Goal: Browse casually: Explore the website without a specific task or goal

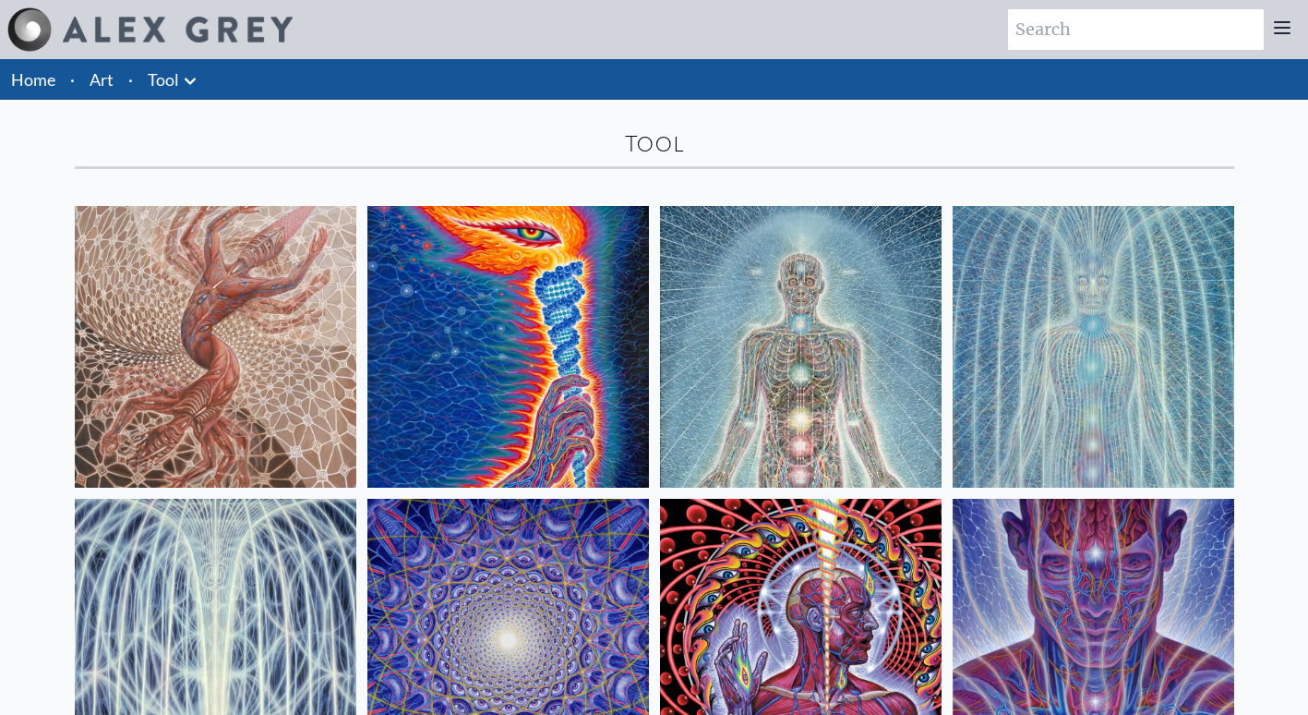
click at [30, 80] on link "Home" at bounding box center [33, 79] width 44 height 20
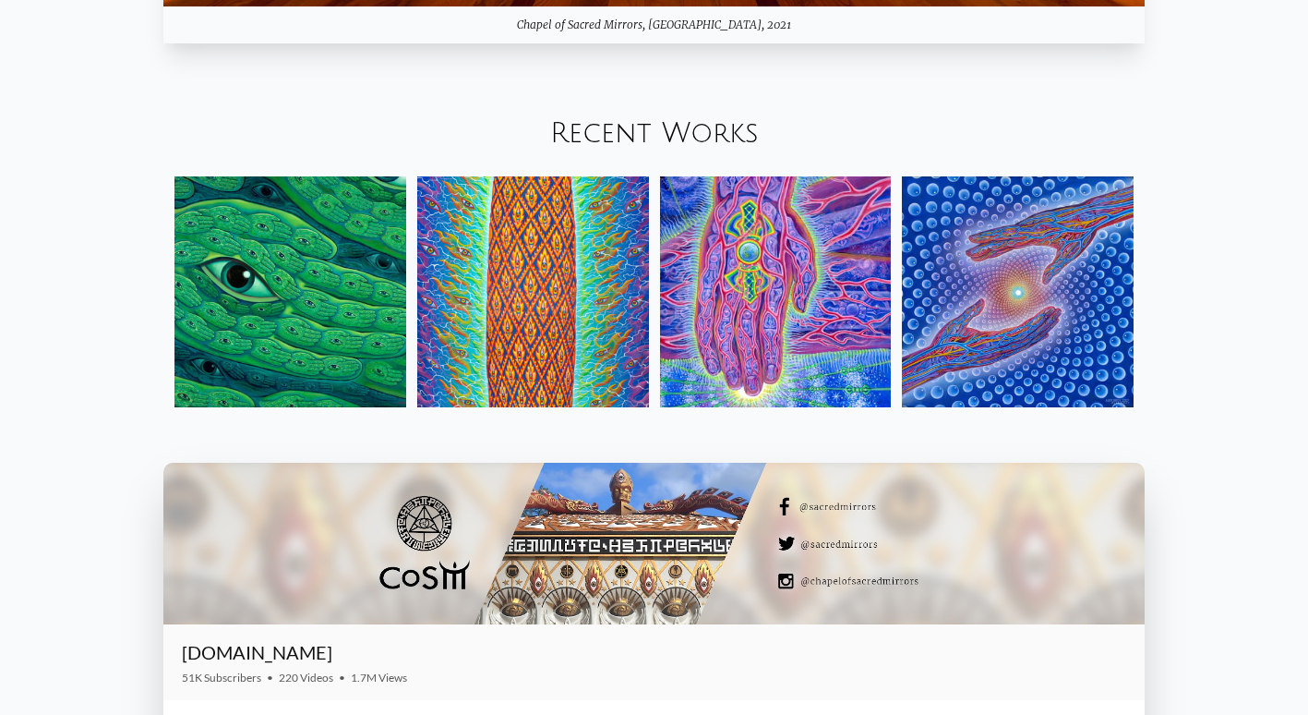
scroll to position [2206, 0]
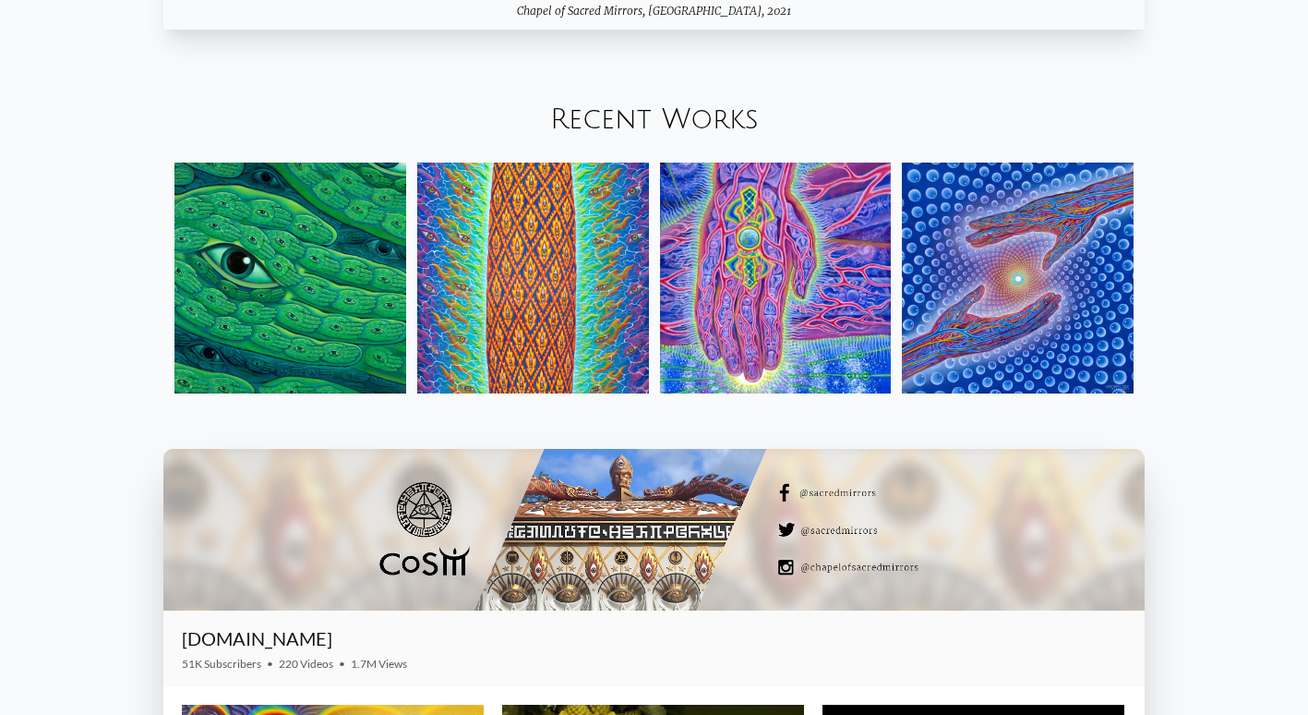
click at [287, 251] on img at bounding box center [291, 279] width 232 height 232
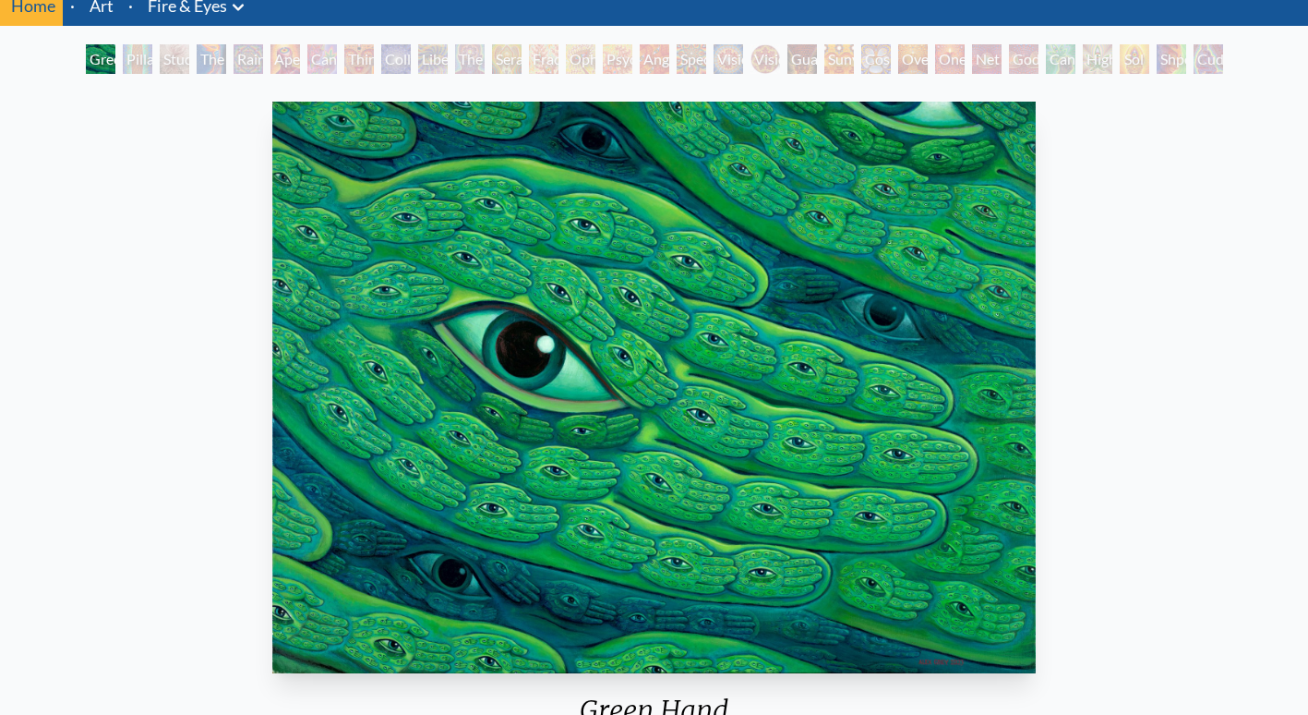
scroll to position [71, 0]
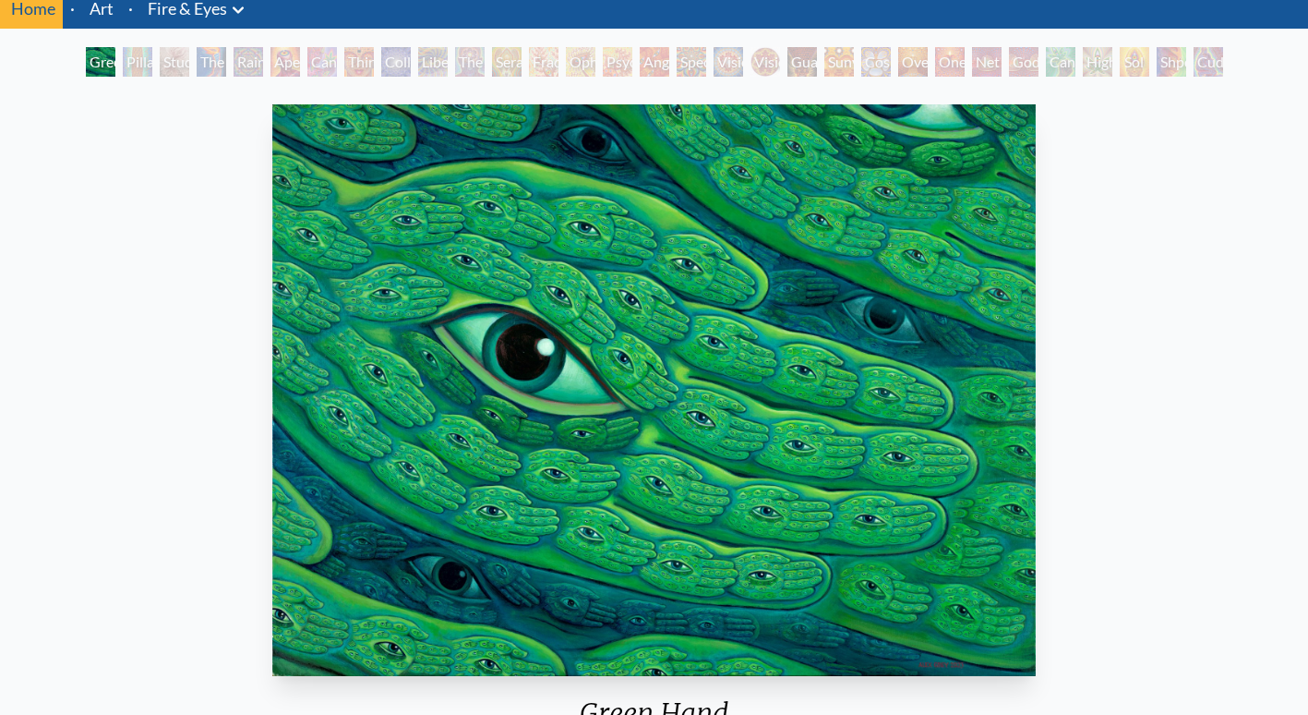
click at [152, 63] on div "Pillar of Awareness" at bounding box center [138, 62] width 30 height 30
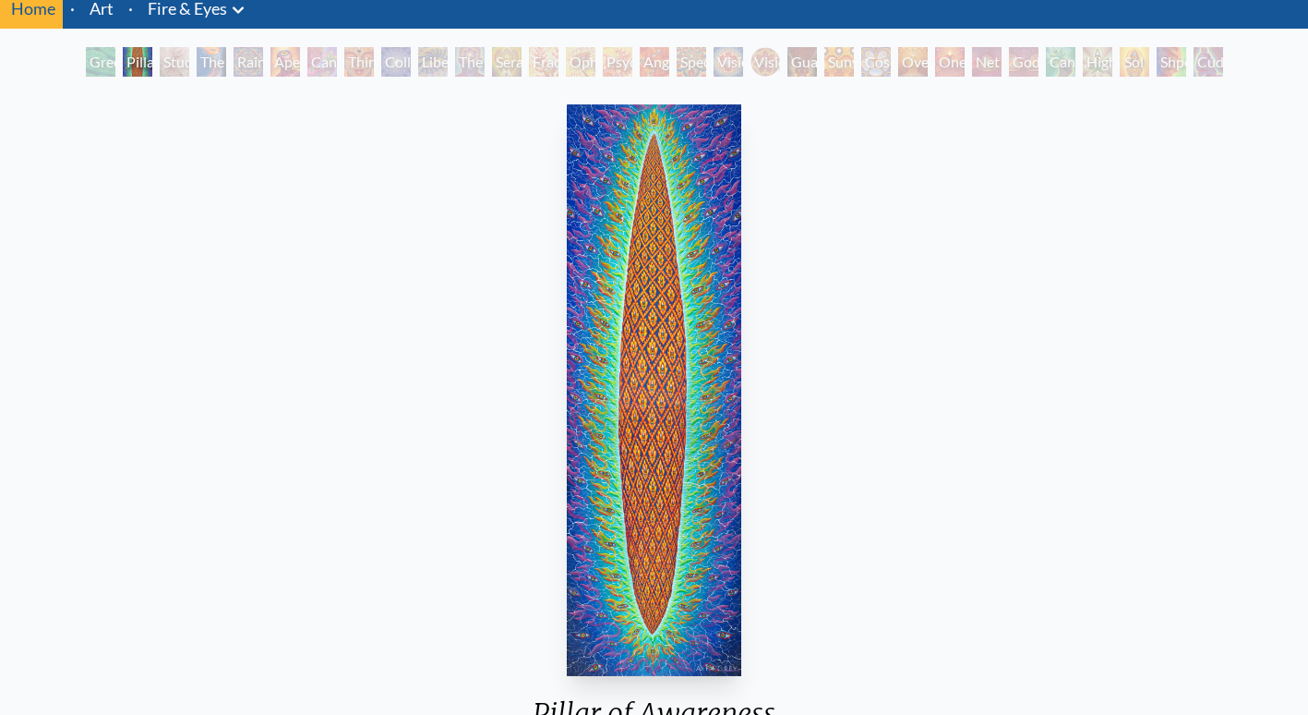
click at [213, 60] on div "The Torch" at bounding box center [212, 62] width 30 height 30
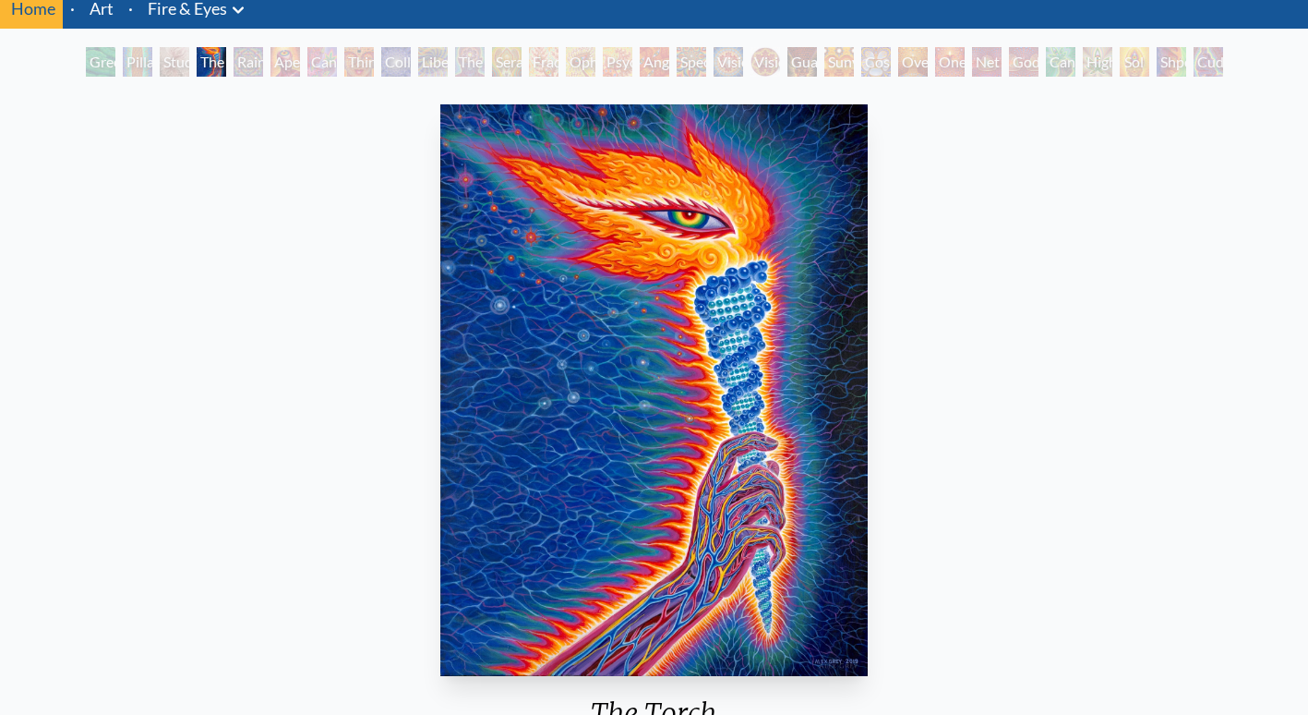
click at [260, 62] on div "Rainbow Eye Ripple" at bounding box center [249, 62] width 30 height 30
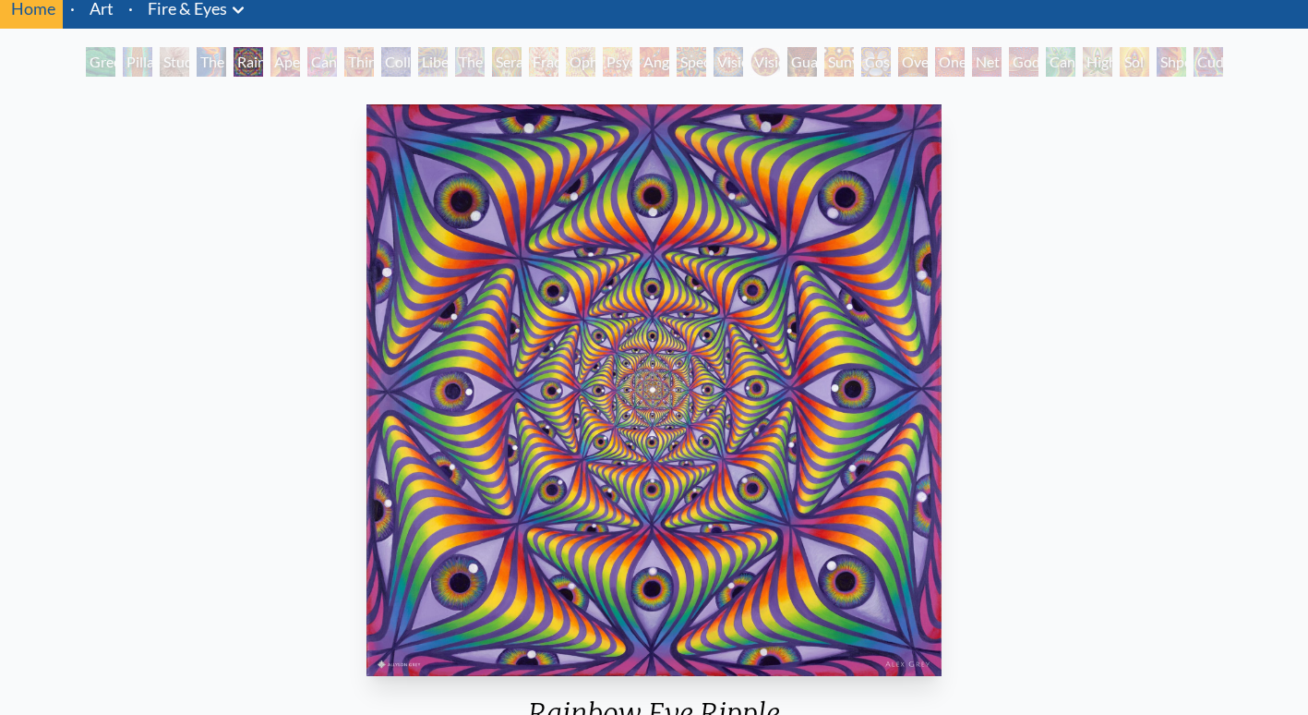
click at [337, 65] on div "Cannabis Sutra" at bounding box center [322, 62] width 30 height 30
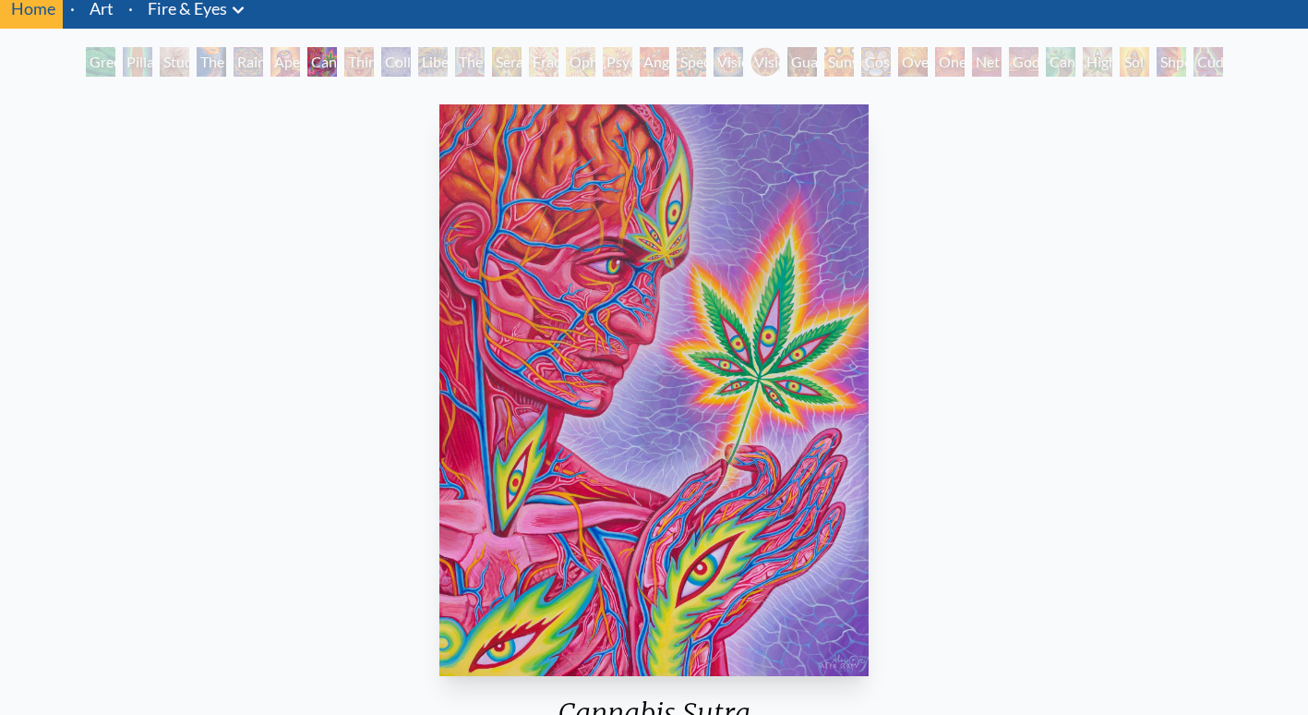
click at [383, 53] on div "Collective Vision" at bounding box center [396, 62] width 30 height 30
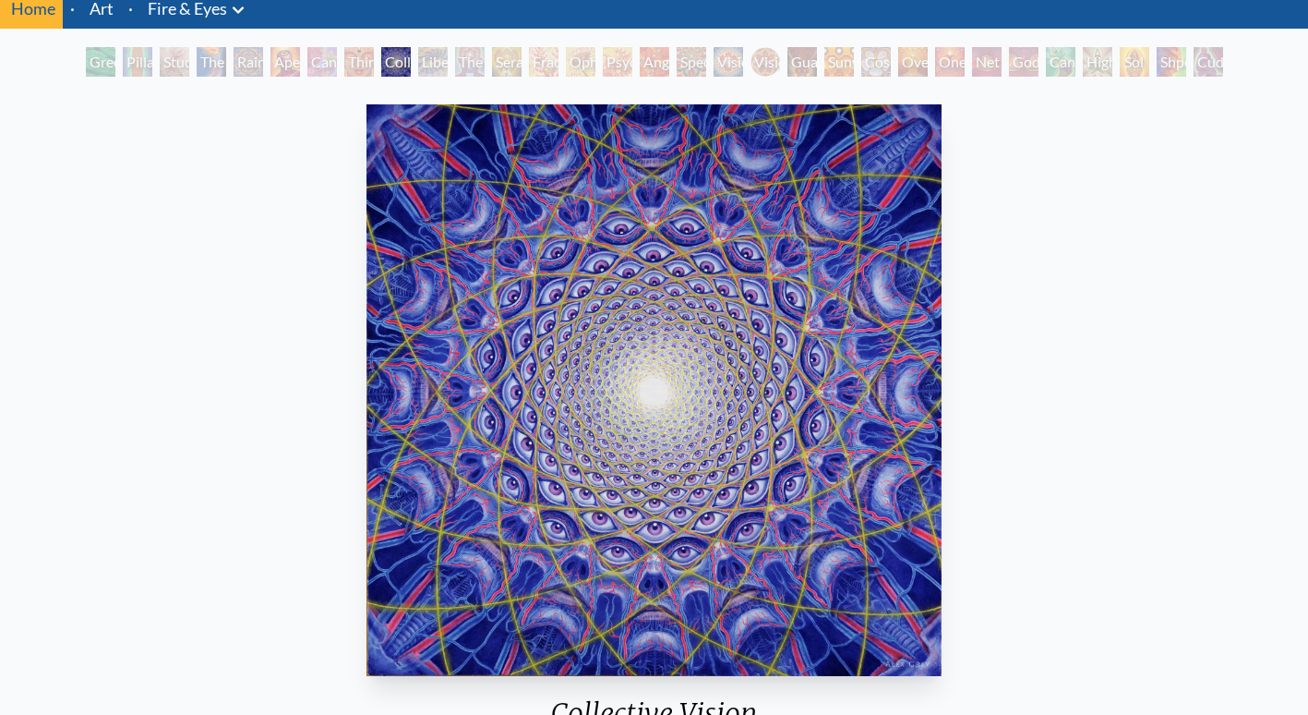
click at [464, 54] on div "The Seer" at bounding box center [470, 62] width 30 height 30
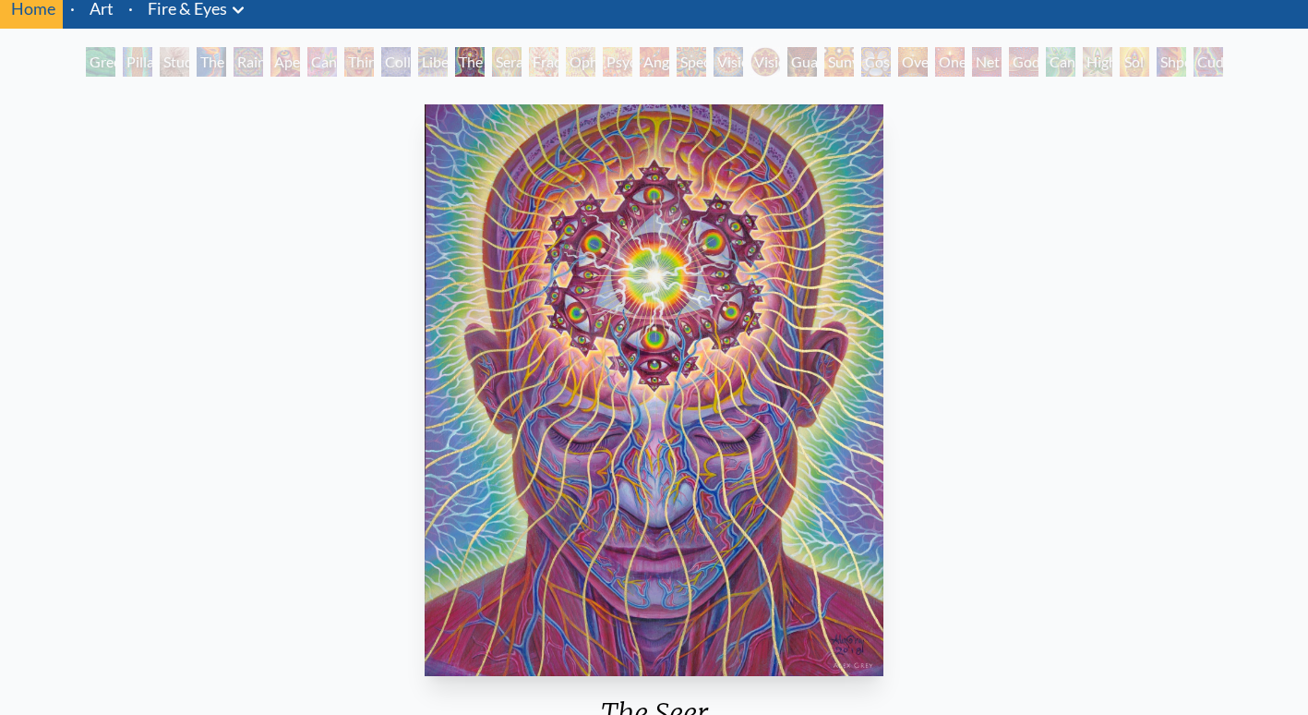
click at [550, 57] on div "Fractal Eyes" at bounding box center [544, 62] width 30 height 30
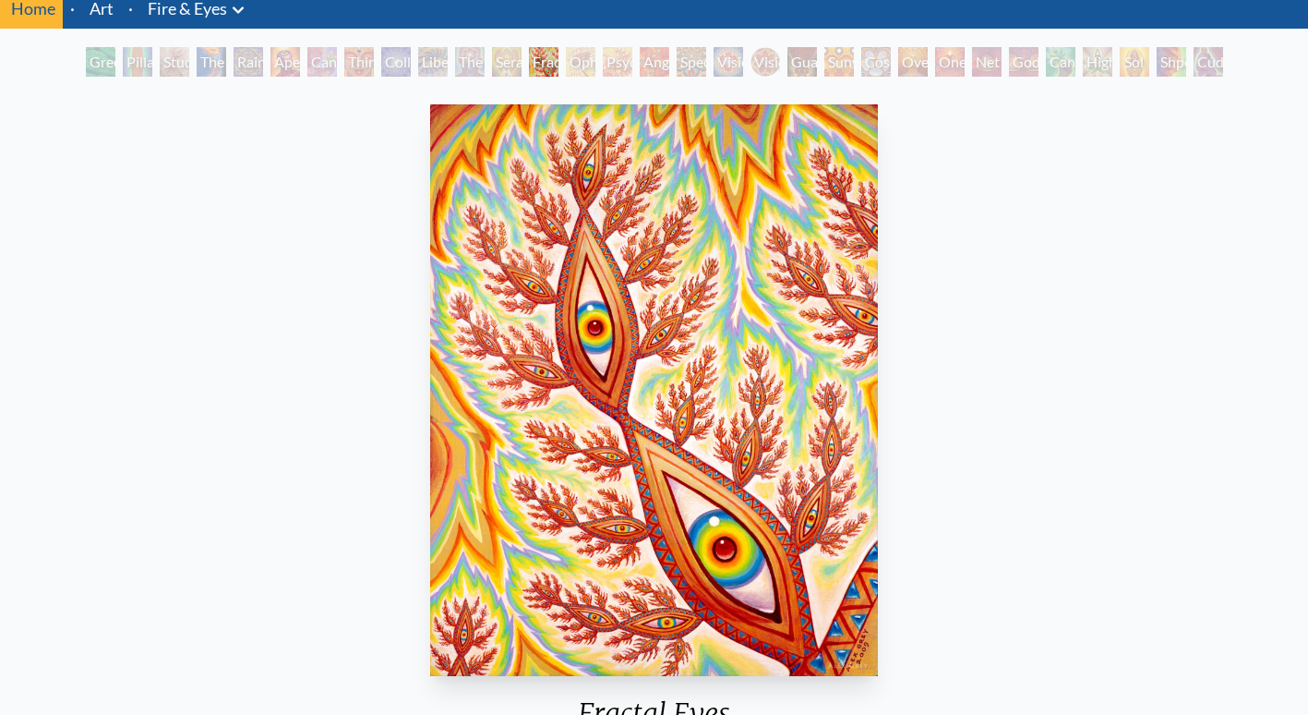
click at [559, 61] on div "Fractal Eyes" at bounding box center [544, 62] width 30 height 30
click at [596, 65] on div "Ophanic Eyelash" at bounding box center [581, 62] width 30 height 30
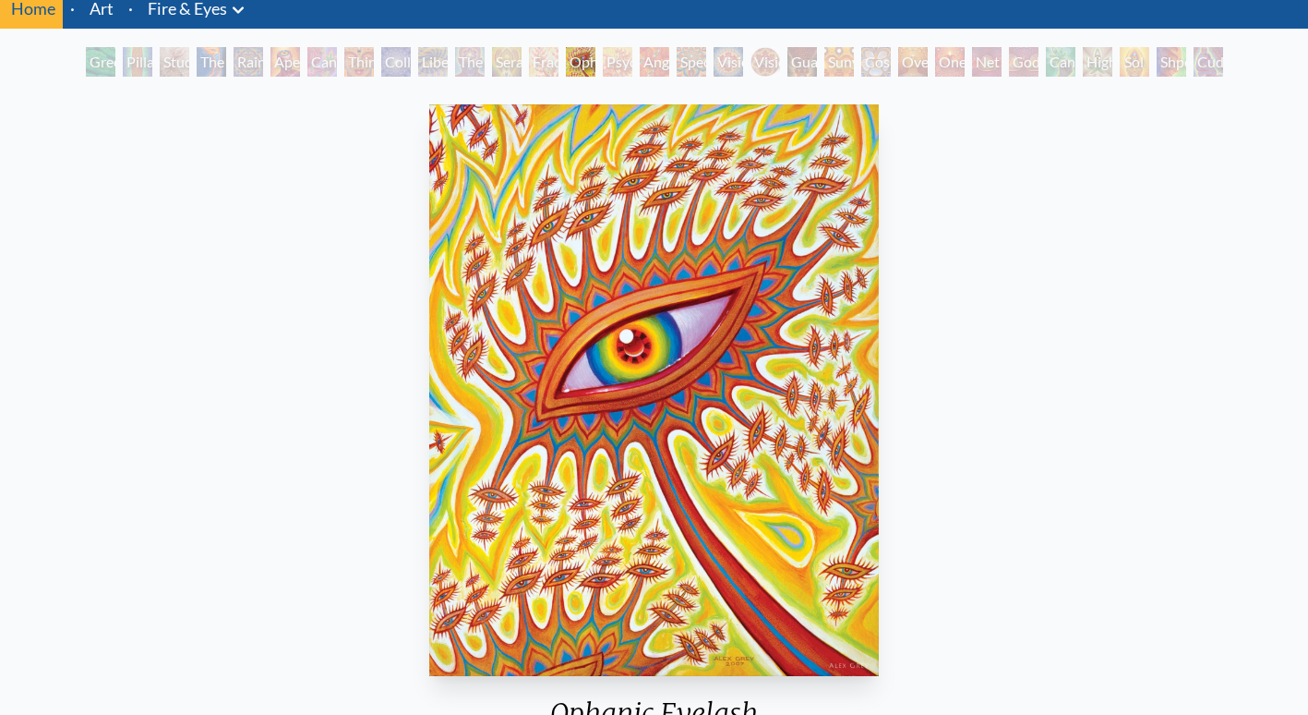
click at [652, 63] on div "Angel Skin" at bounding box center [655, 62] width 30 height 30
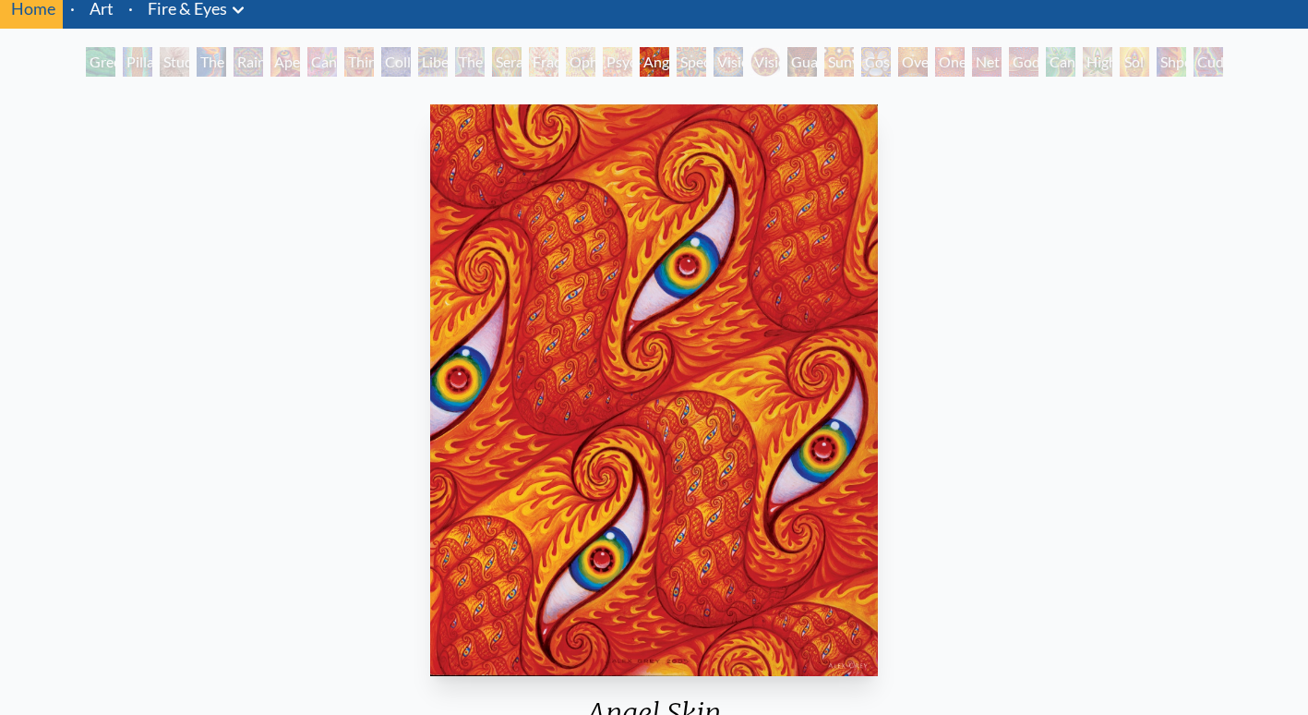
click at [714, 60] on div "Vision Crystal" at bounding box center [729, 62] width 30 height 30
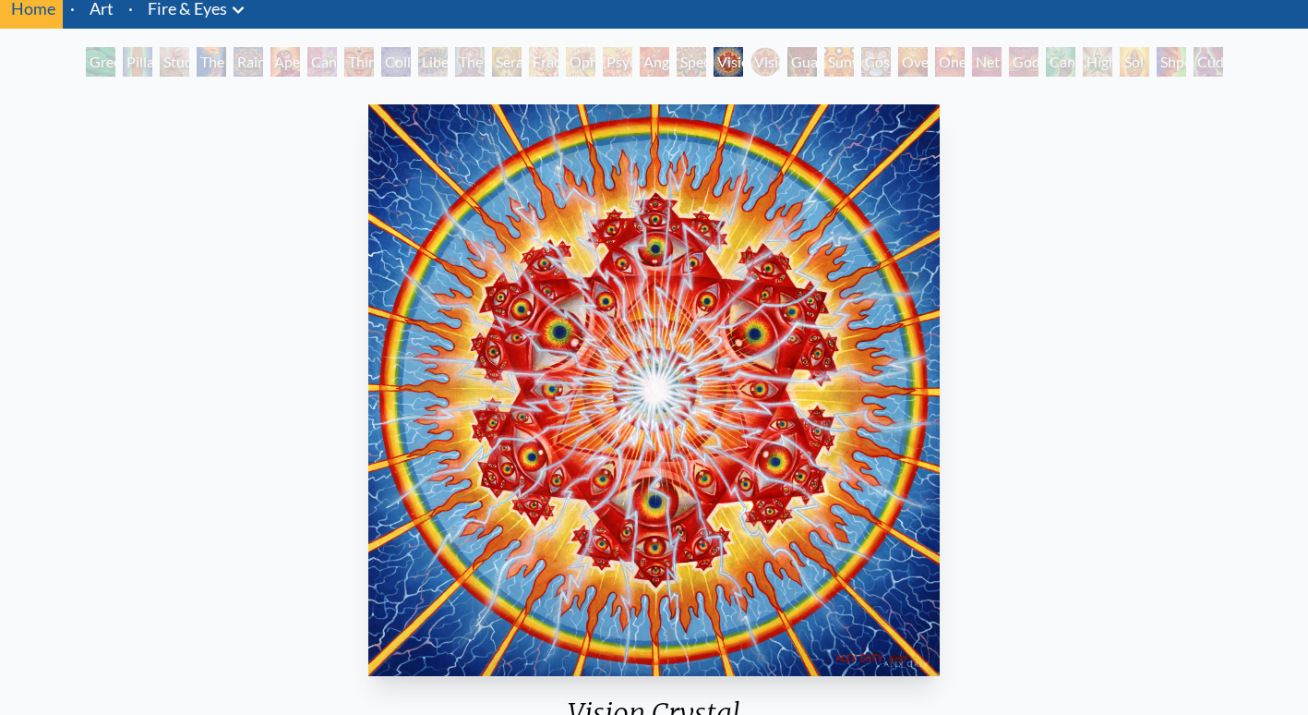
click at [789, 52] on div "Guardian of Infinite Vision" at bounding box center [803, 62] width 30 height 30
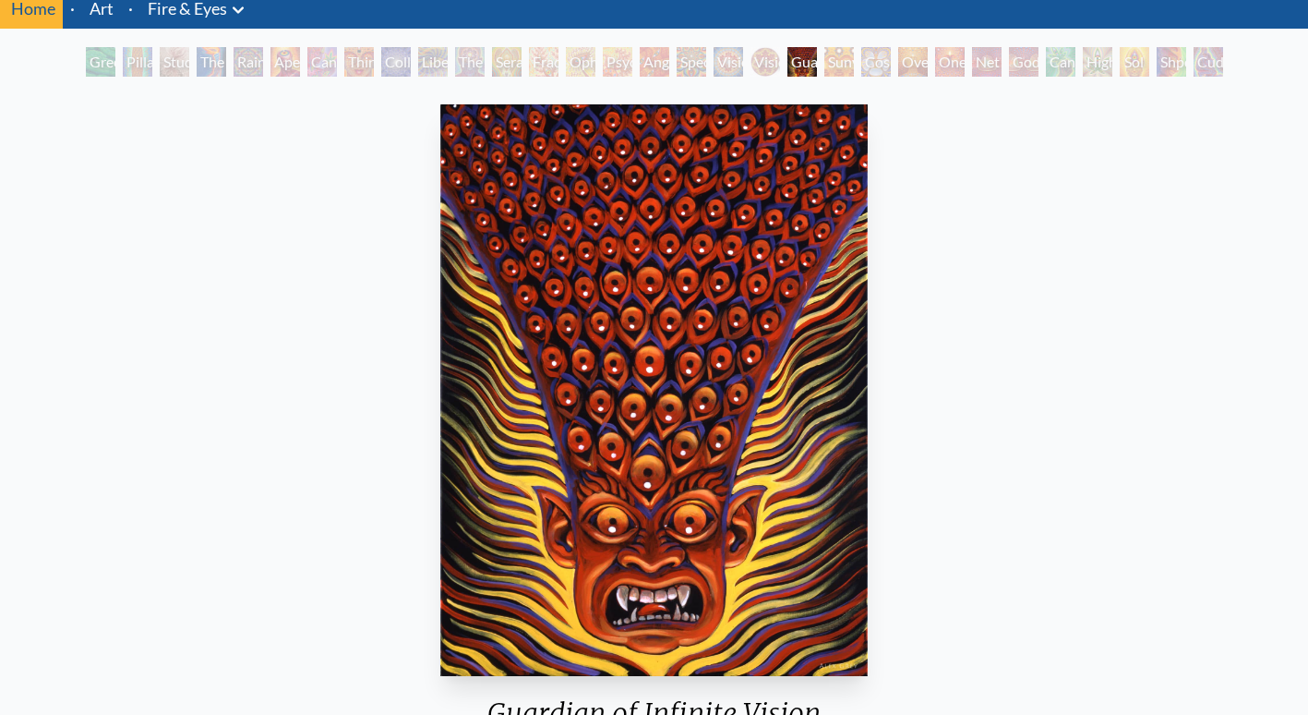
click at [825, 63] on div "Sunyata" at bounding box center [840, 62] width 30 height 30
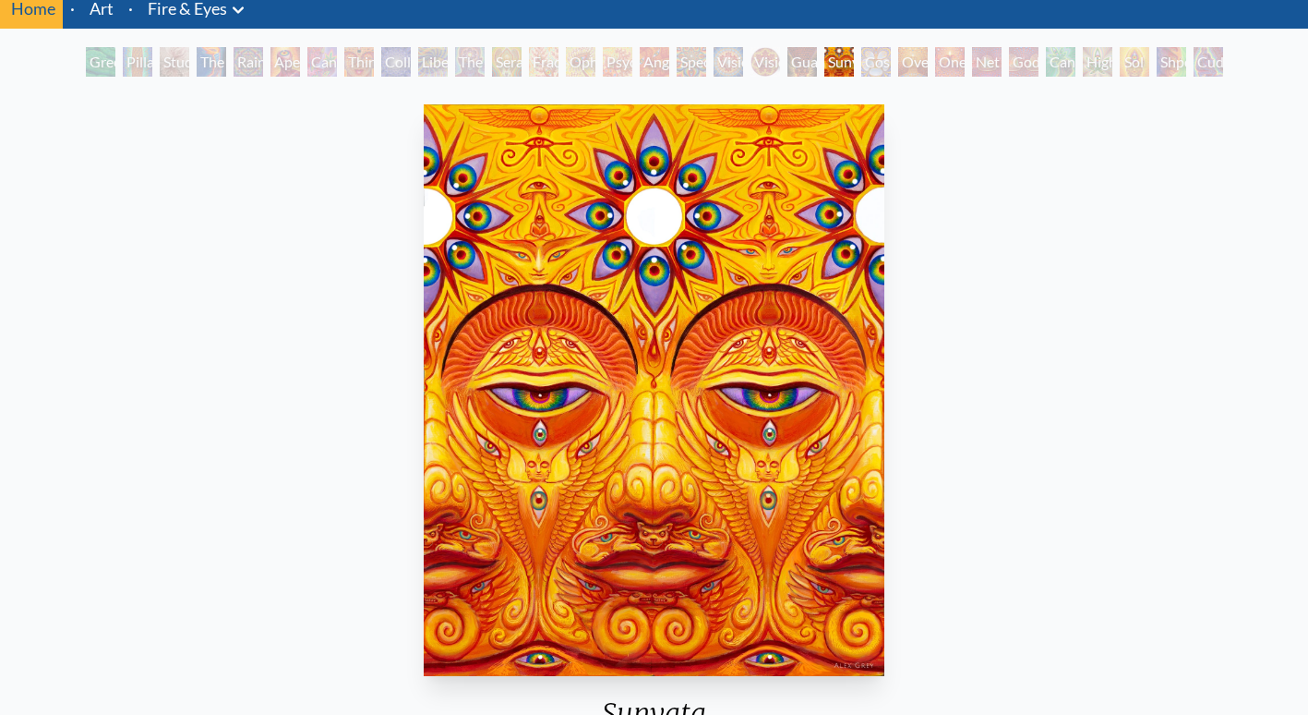
click at [788, 65] on div "Guardian of Infinite Vision" at bounding box center [803, 62] width 30 height 30
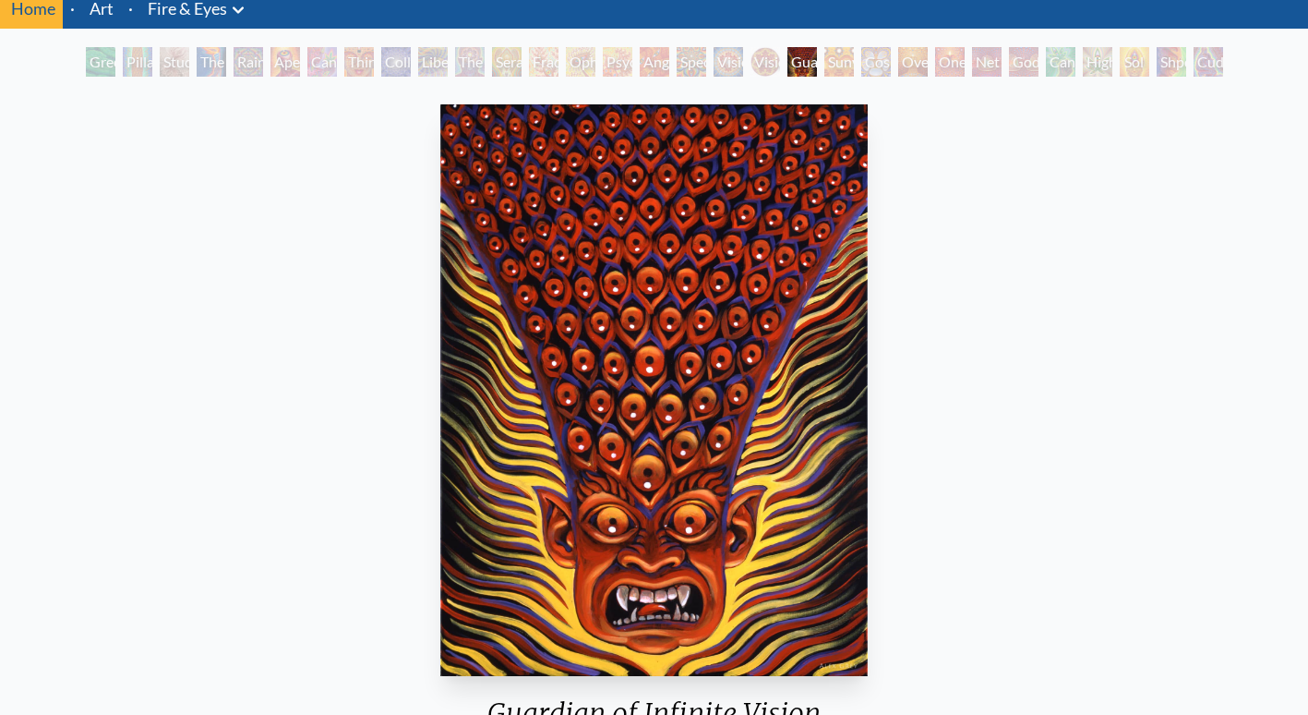
click at [899, 65] on div "Oversoul" at bounding box center [913, 62] width 30 height 30
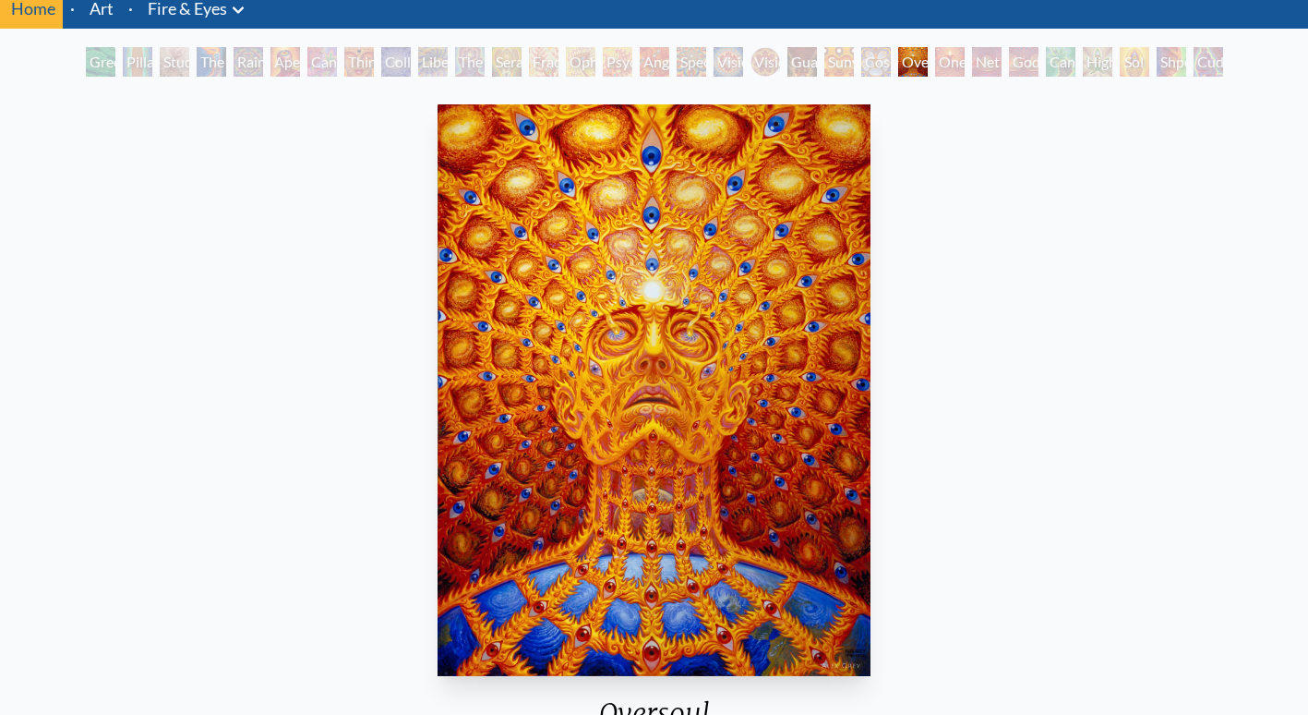
click at [825, 60] on div "Sunyata" at bounding box center [840, 62] width 30 height 30
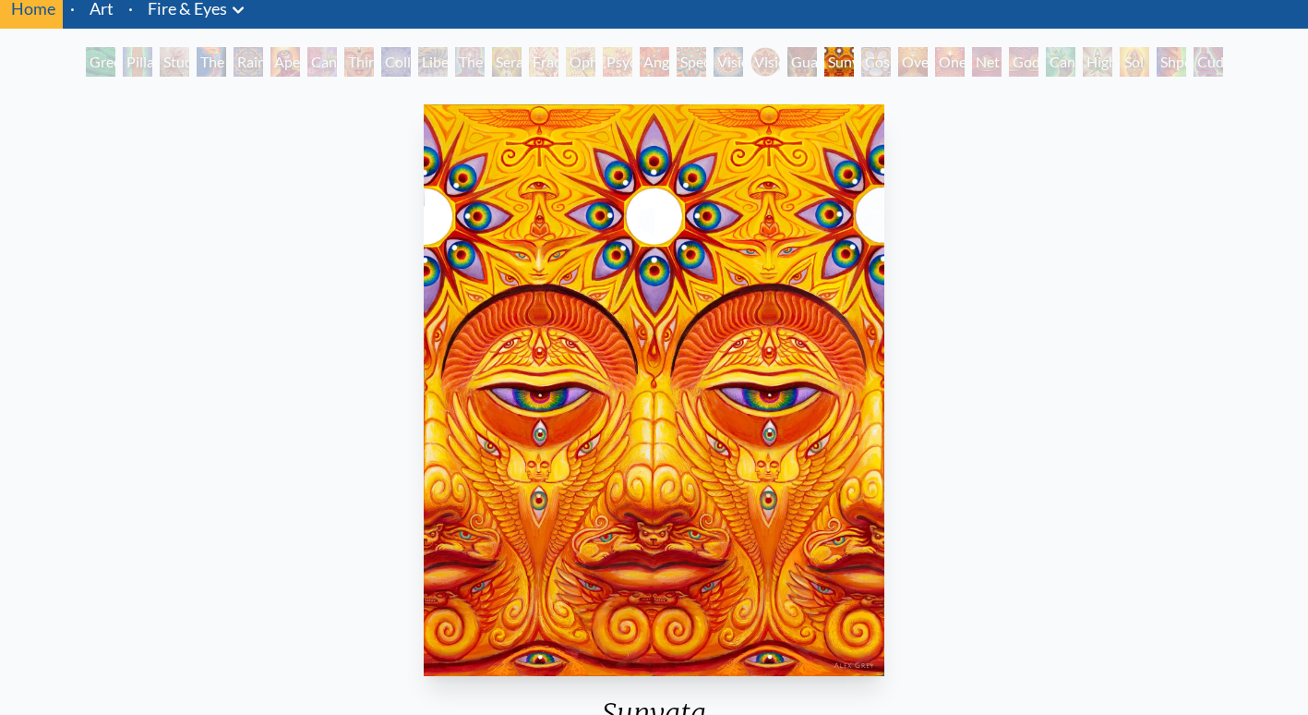
click at [888, 60] on div "Cosmic Elf" at bounding box center [876, 62] width 30 height 30
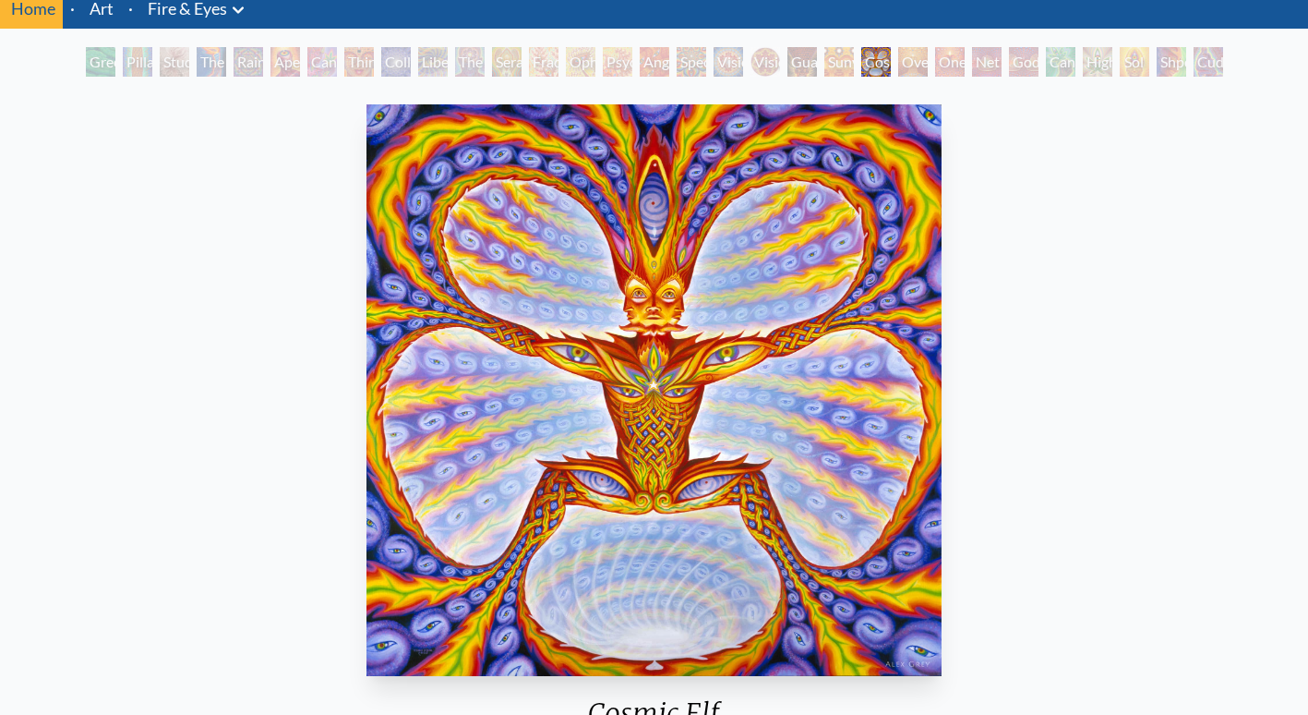
click at [924, 55] on div "Oversoul" at bounding box center [913, 62] width 30 height 30
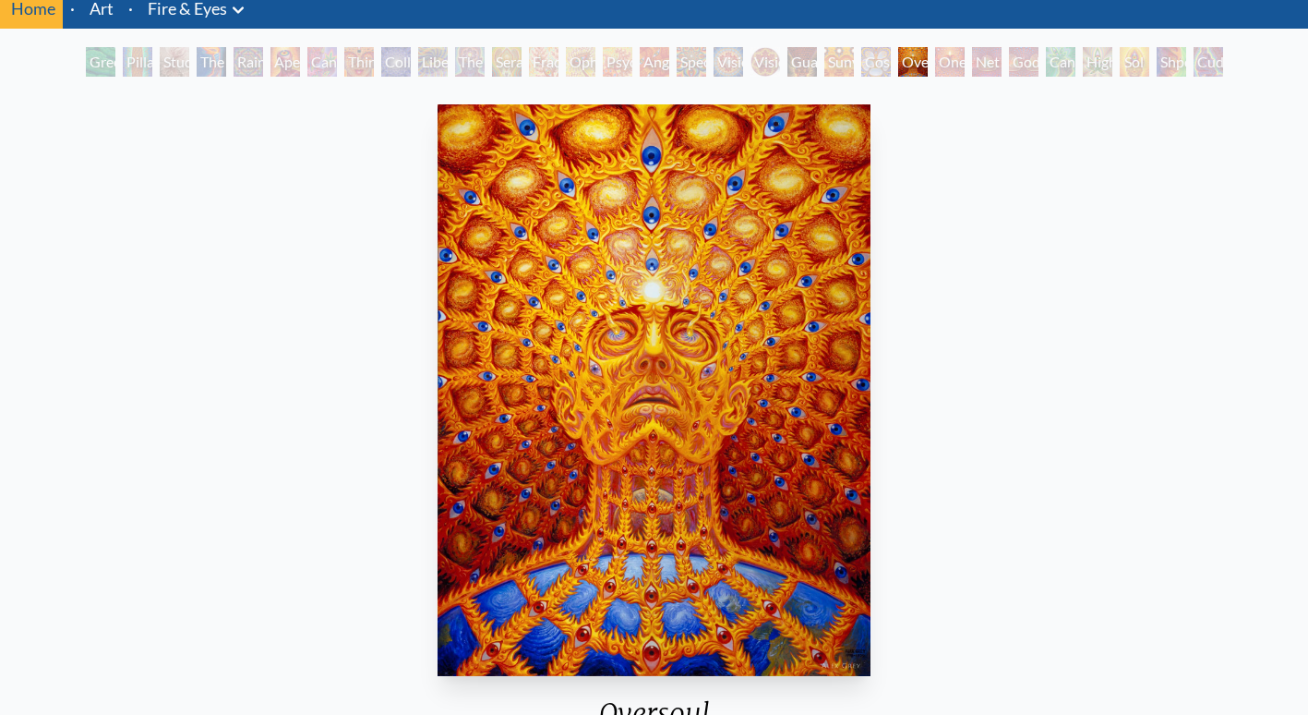
click at [961, 58] on div "One" at bounding box center [950, 62] width 30 height 30
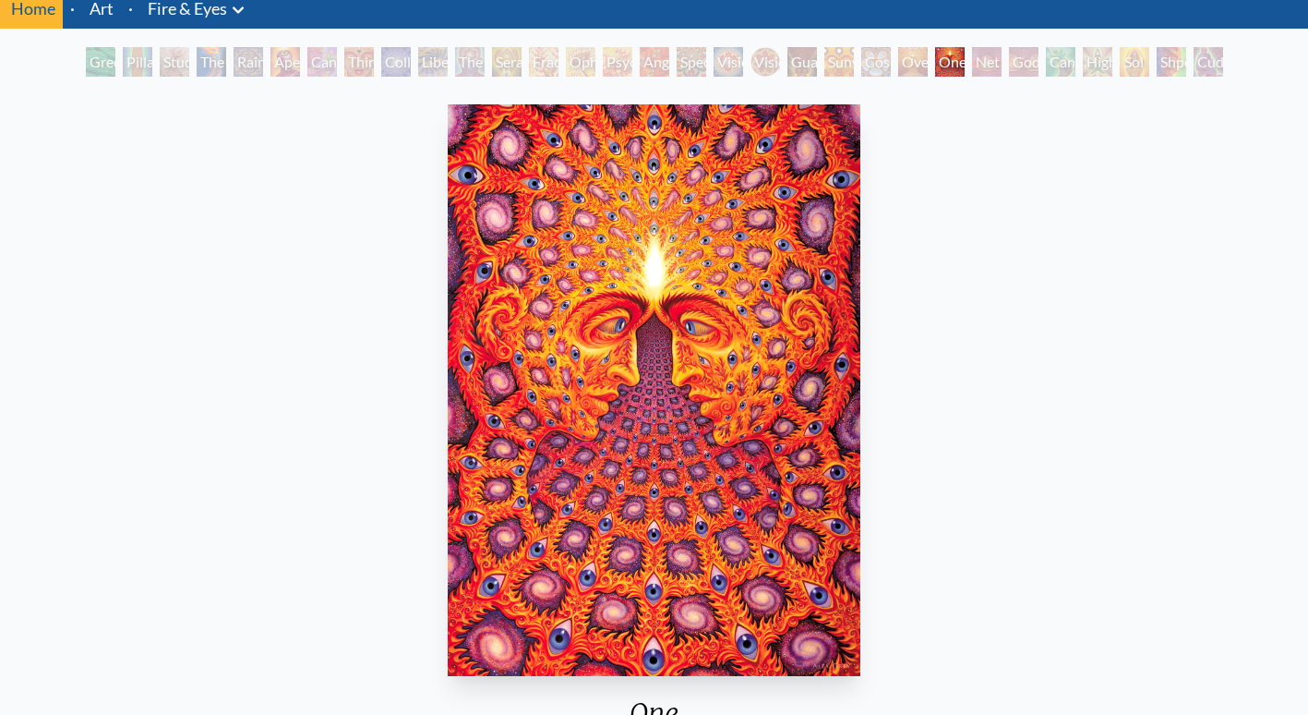
click at [984, 59] on div "Net of Being" at bounding box center [987, 62] width 30 height 30
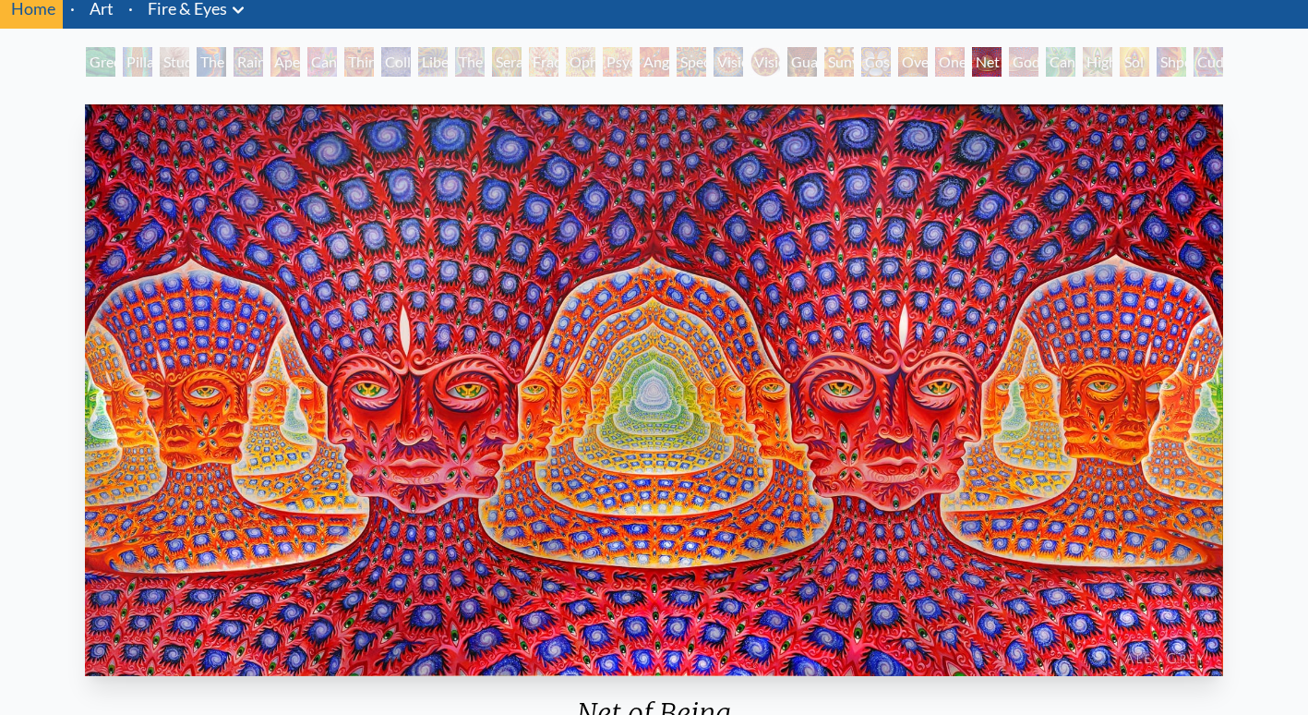
click at [1009, 55] on div "Godself" at bounding box center [1024, 62] width 30 height 30
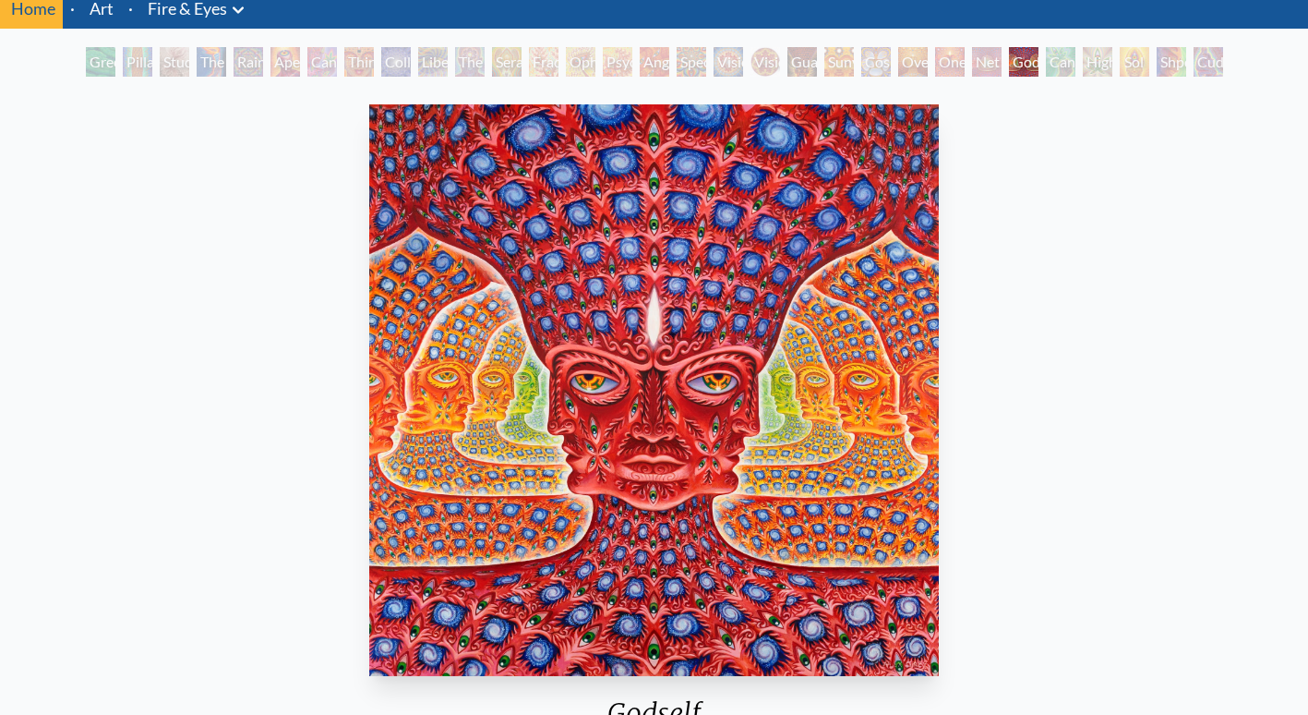
click at [1066, 55] on div "Cannafist" at bounding box center [1061, 62] width 30 height 30
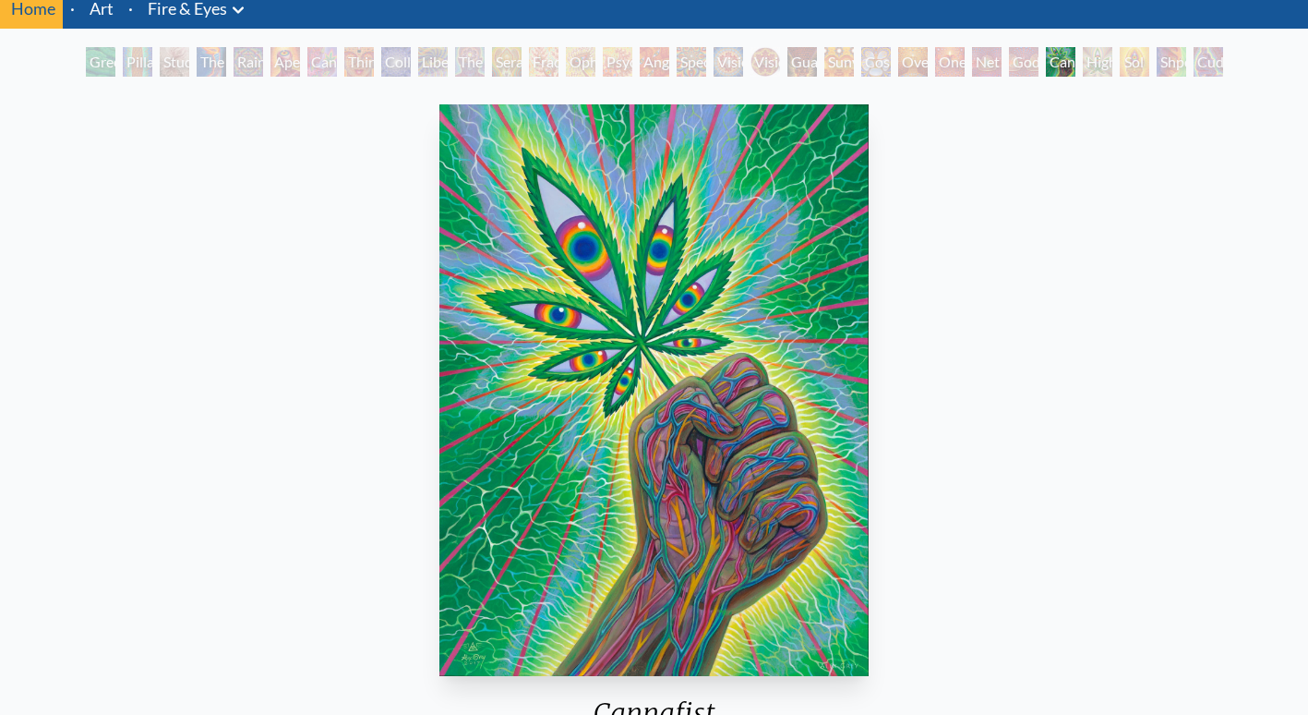
click at [1110, 58] on div "Higher Vision" at bounding box center [1098, 62] width 30 height 30
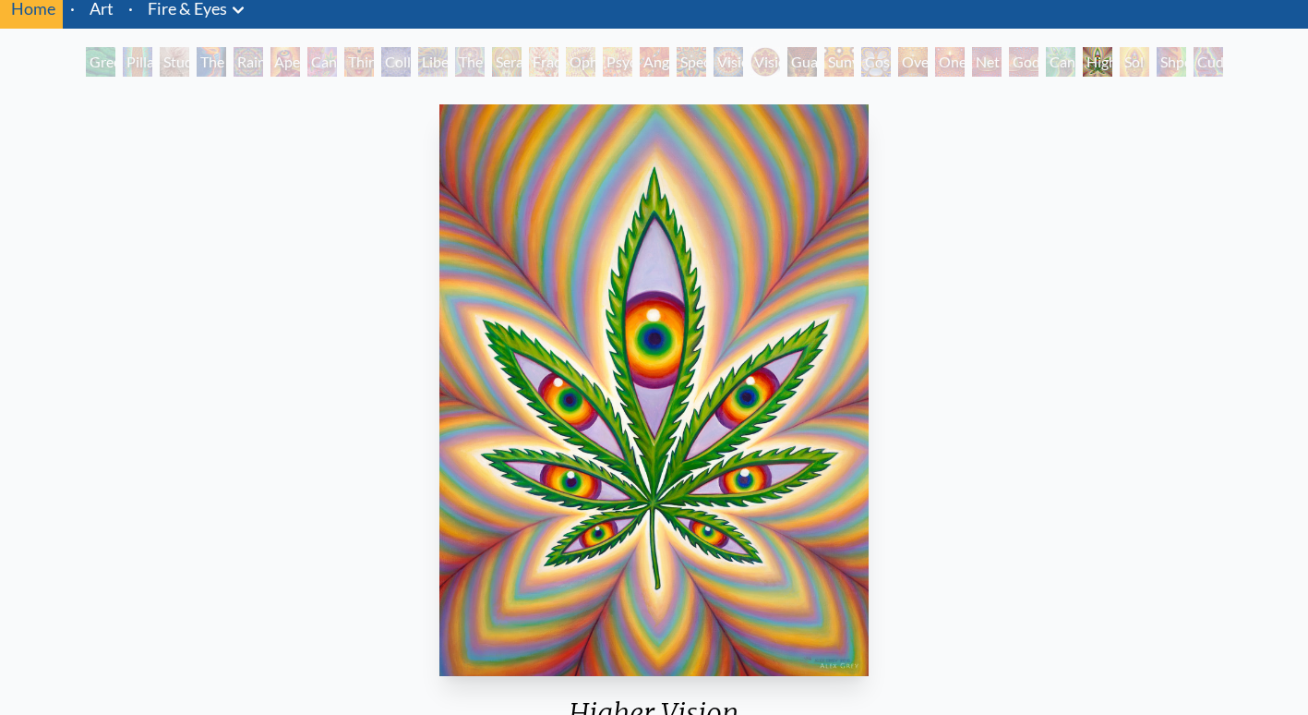
click at [1120, 53] on div "Sol Invictus" at bounding box center [1135, 62] width 30 height 30
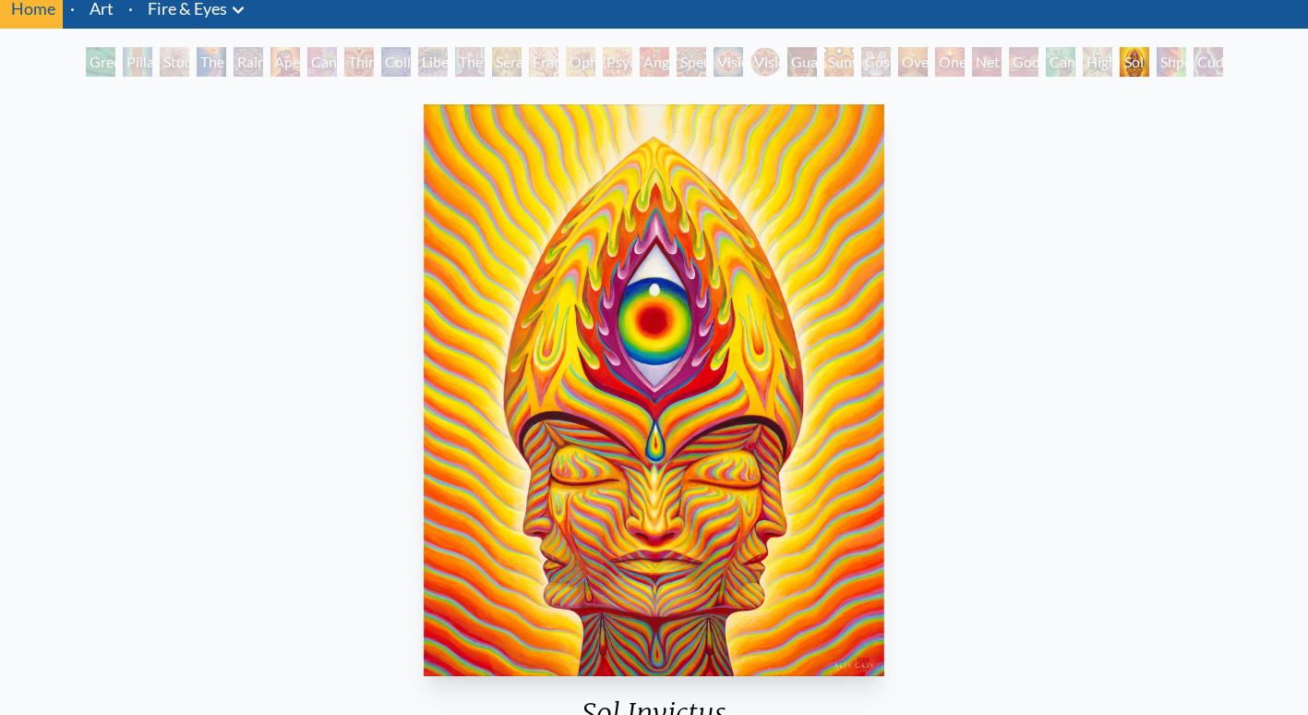
click at [1160, 58] on div "Shpongled" at bounding box center [1172, 62] width 30 height 30
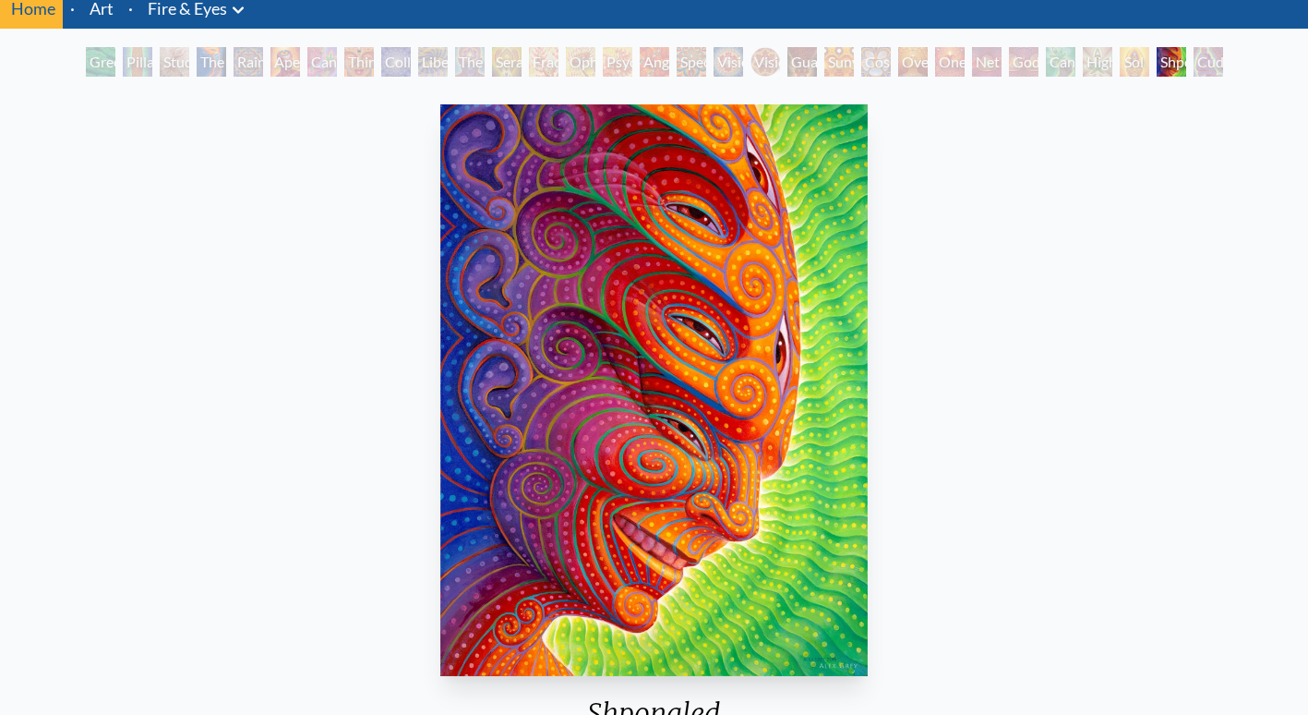
click at [1201, 56] on div "Cuddle" at bounding box center [1209, 62] width 30 height 30
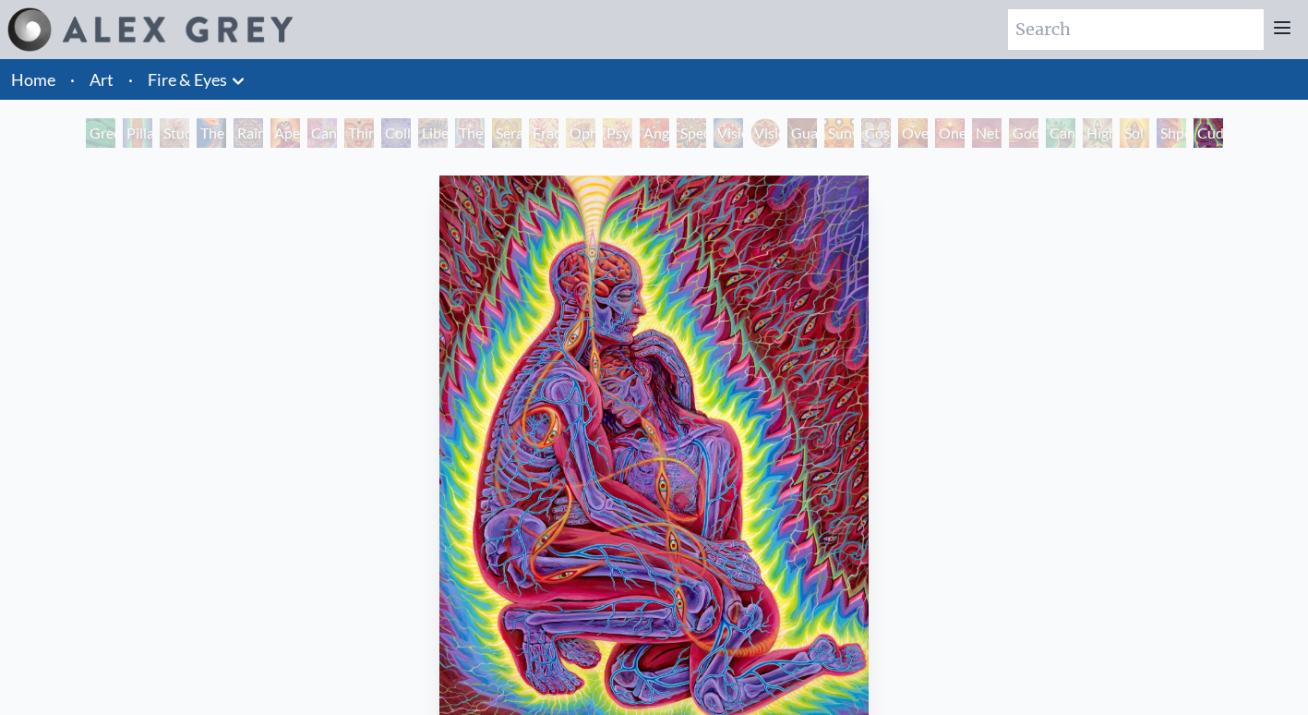
click at [1290, 19] on div at bounding box center [1282, 29] width 37 height 41
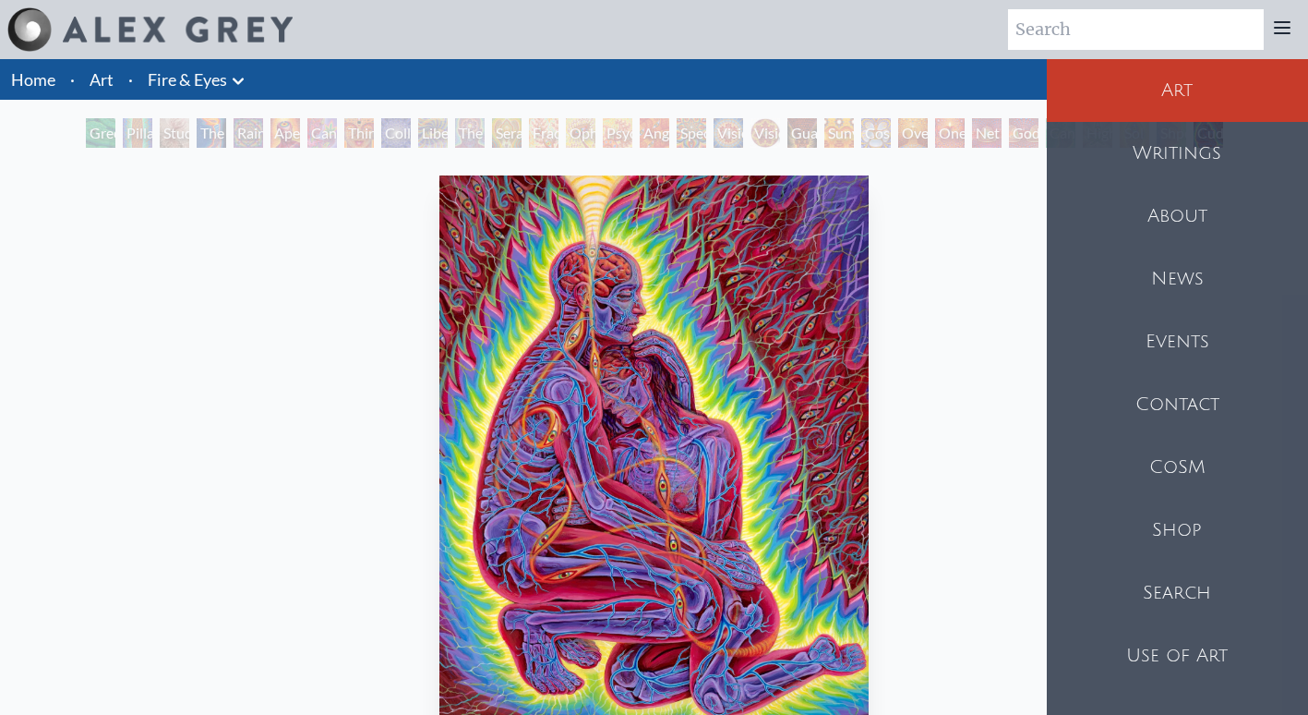
click at [1171, 214] on div "About" at bounding box center [1177, 216] width 261 height 63
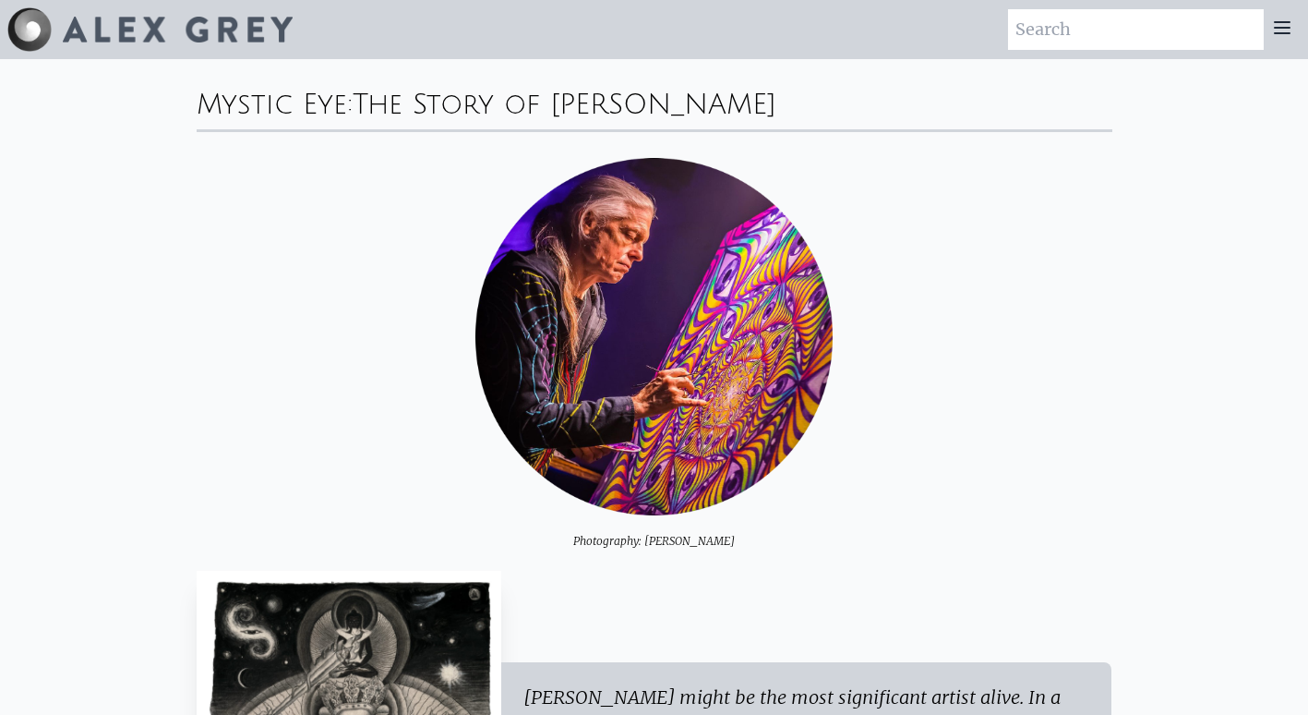
click at [1281, 26] on icon at bounding box center [1282, 28] width 22 height 22
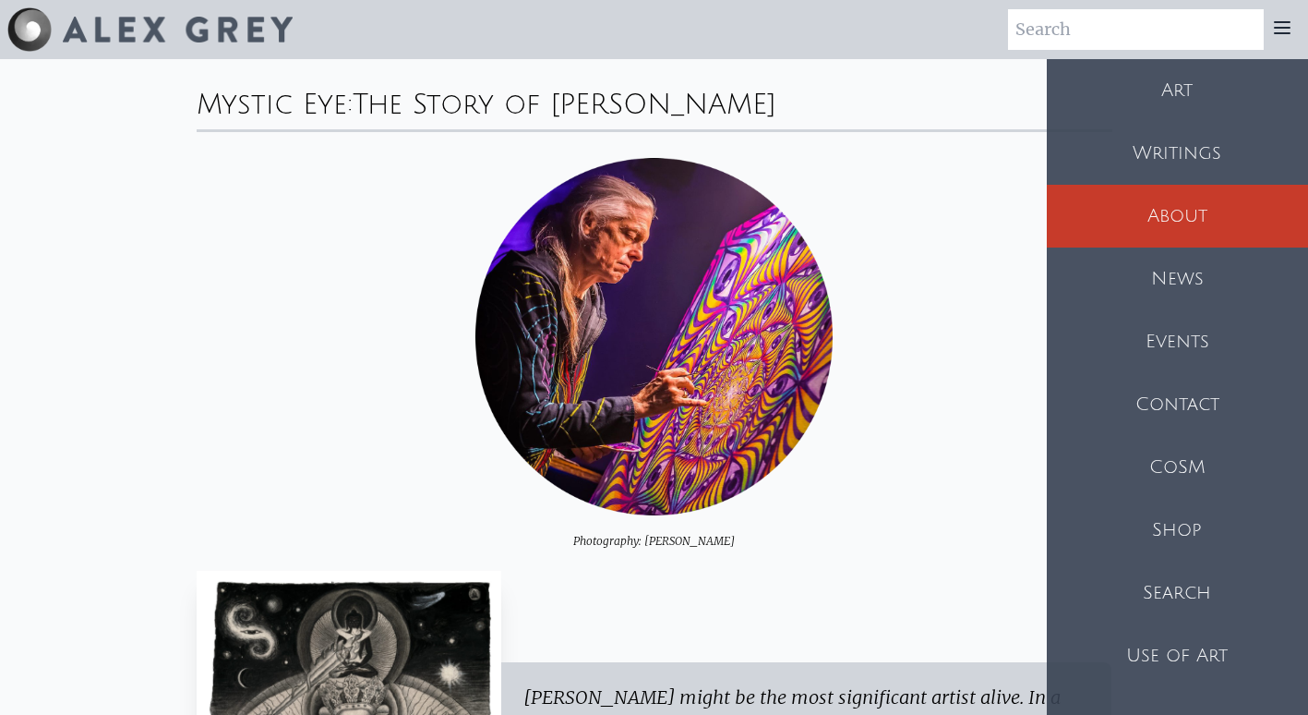
click at [1176, 84] on div "Art" at bounding box center [1177, 90] width 261 height 63
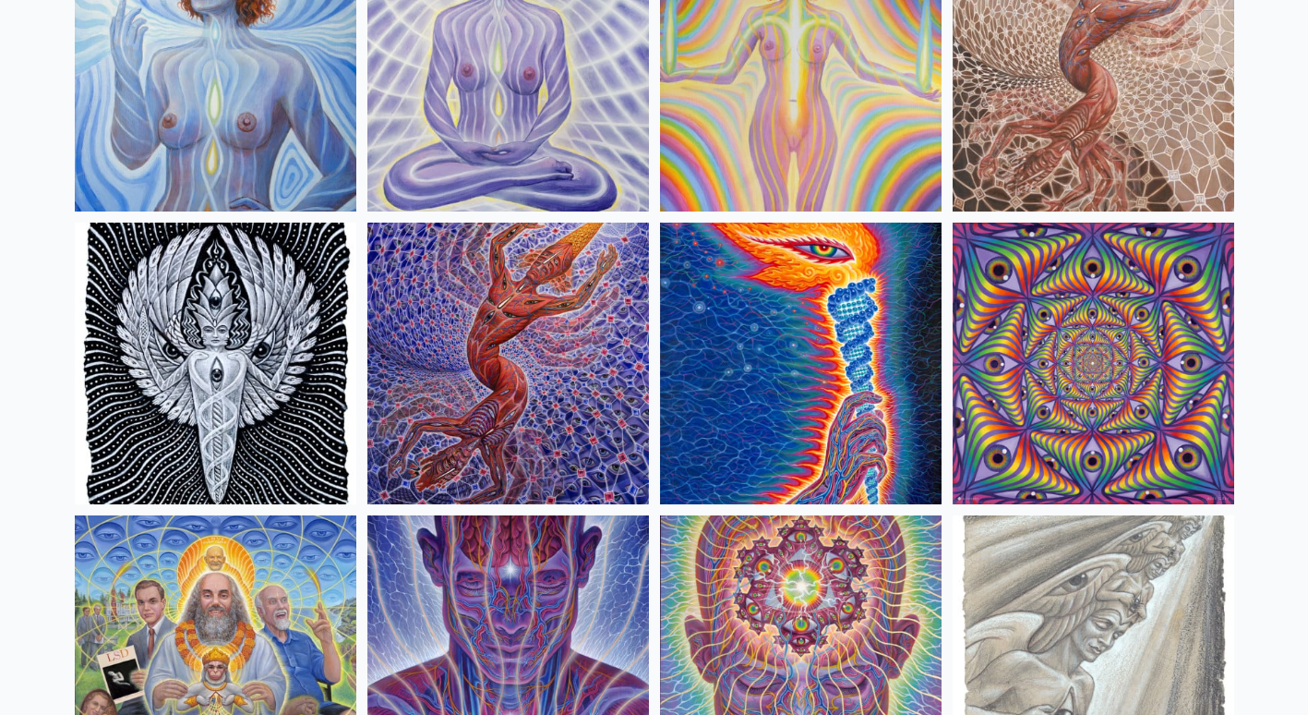
scroll to position [1531, 0]
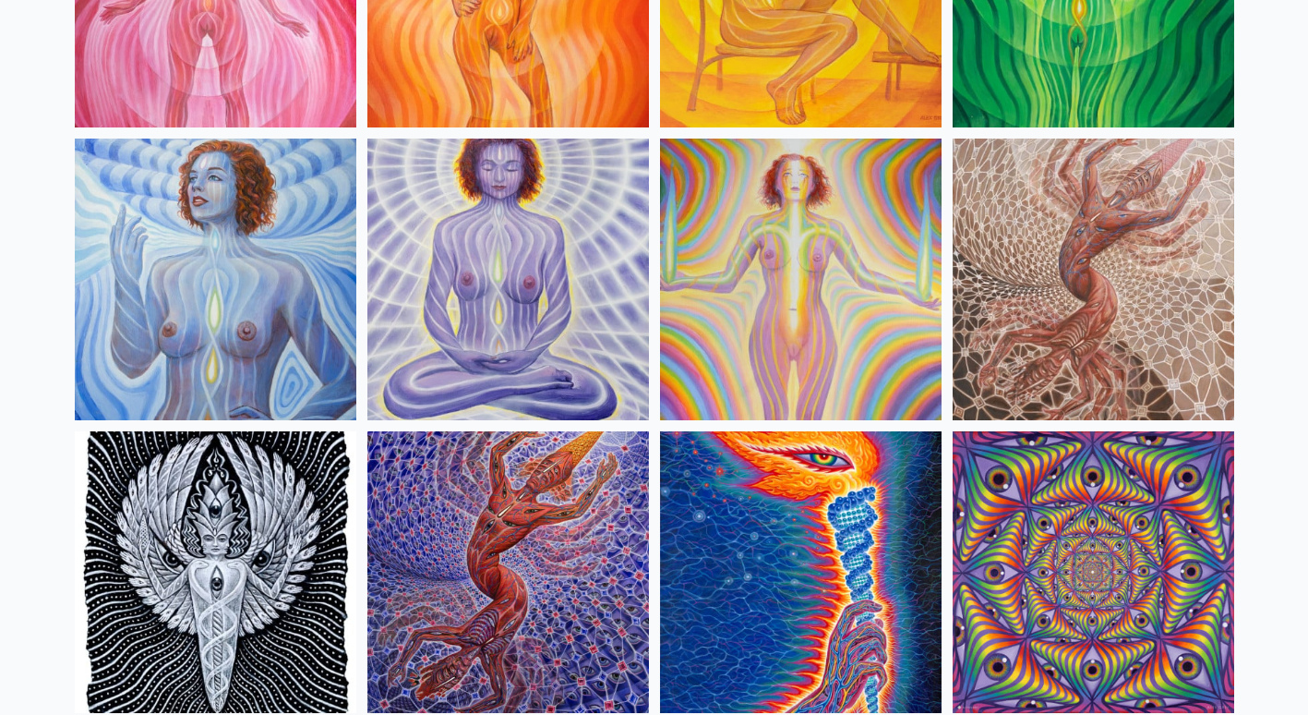
click at [1052, 227] on img at bounding box center [1094, 279] width 282 height 282
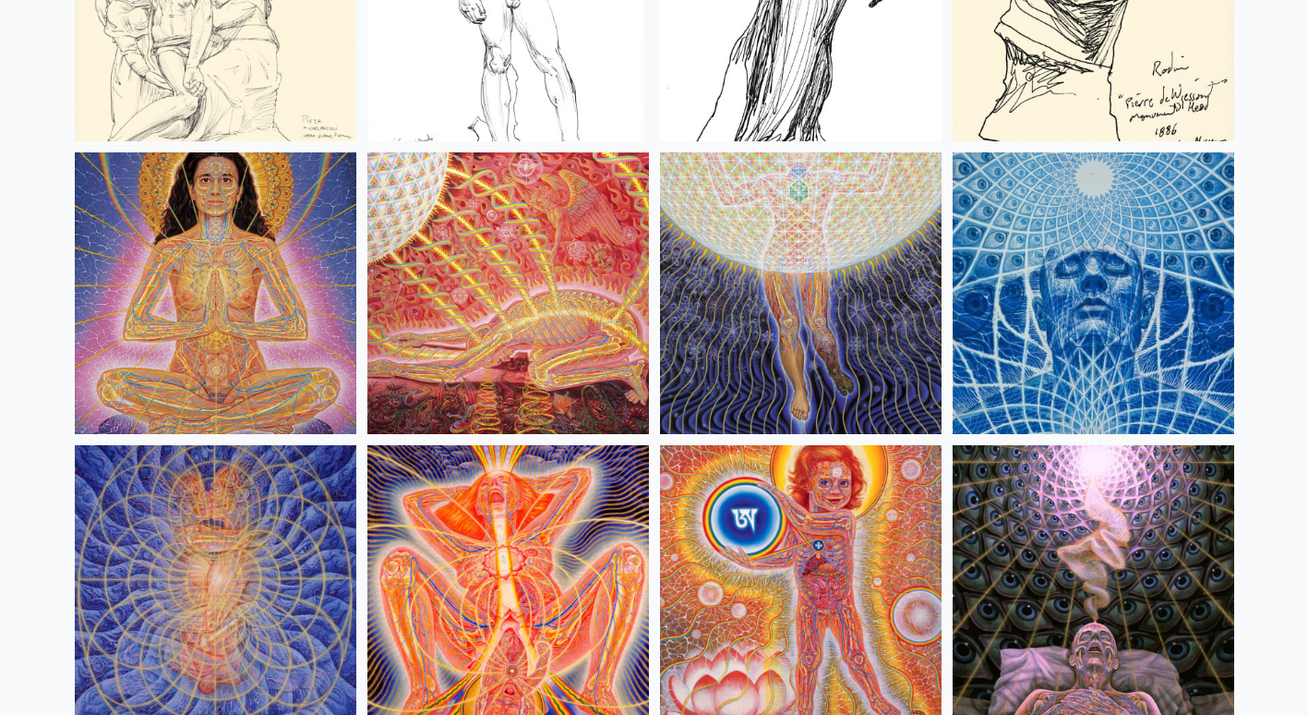
scroll to position [17221, 0]
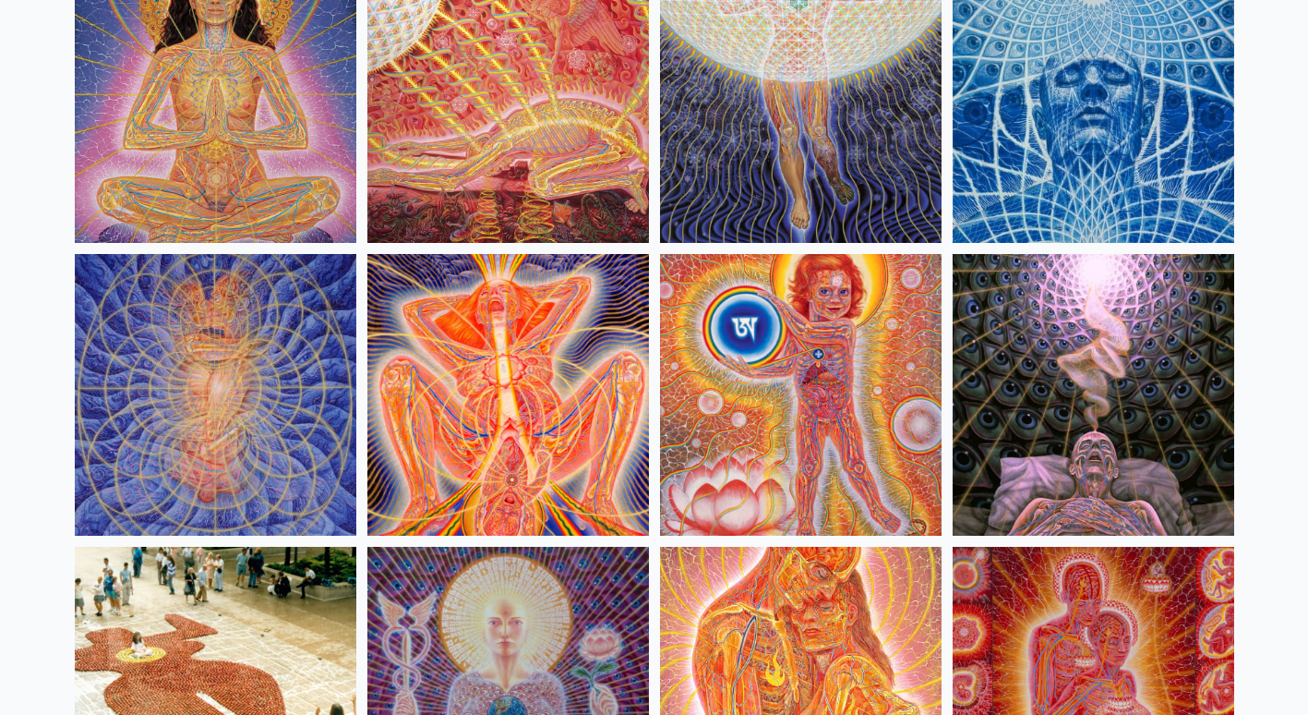
click at [476, 391] on img at bounding box center [508, 395] width 282 height 282
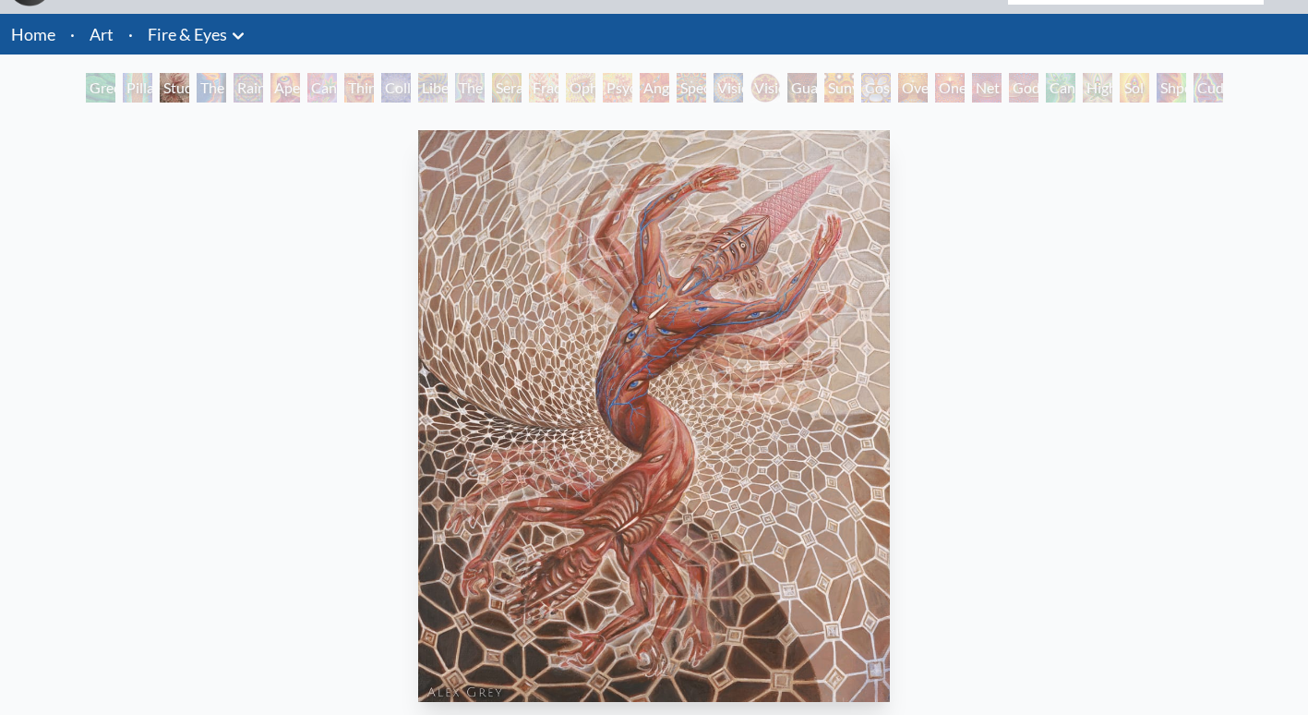
scroll to position [46, 0]
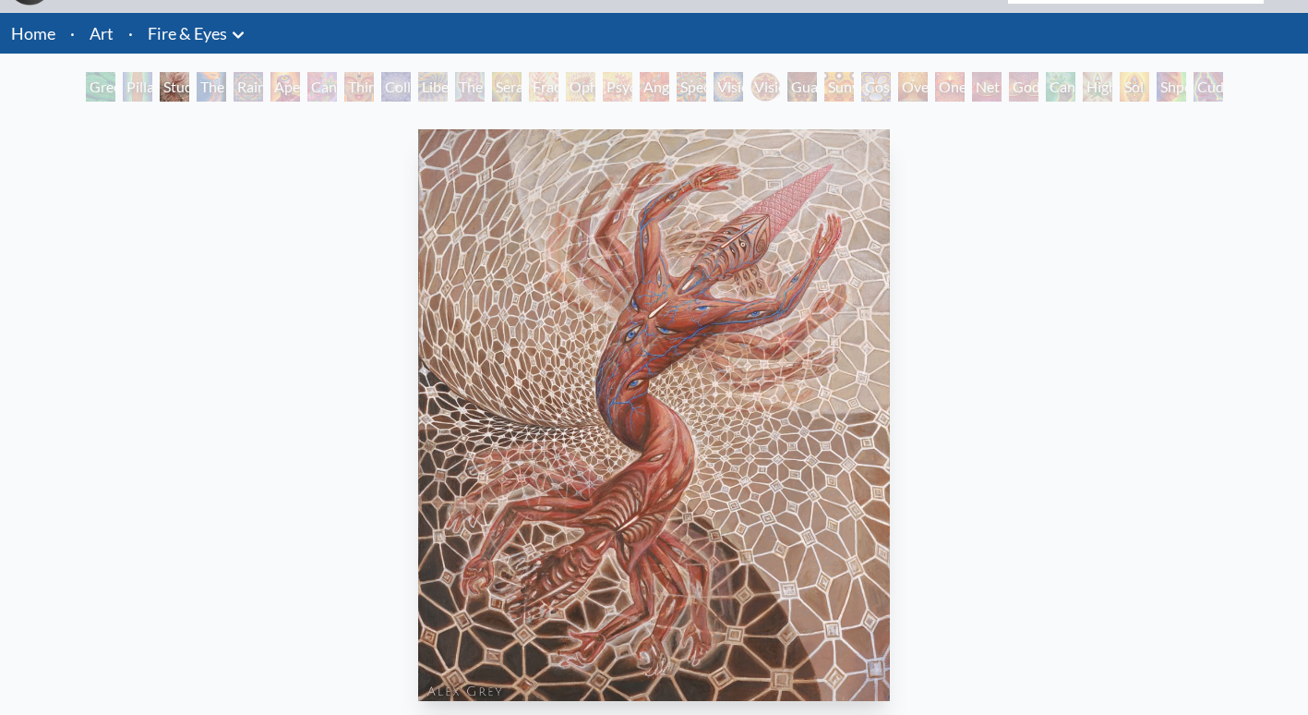
click at [226, 84] on div "The Torch" at bounding box center [212, 87] width 30 height 30
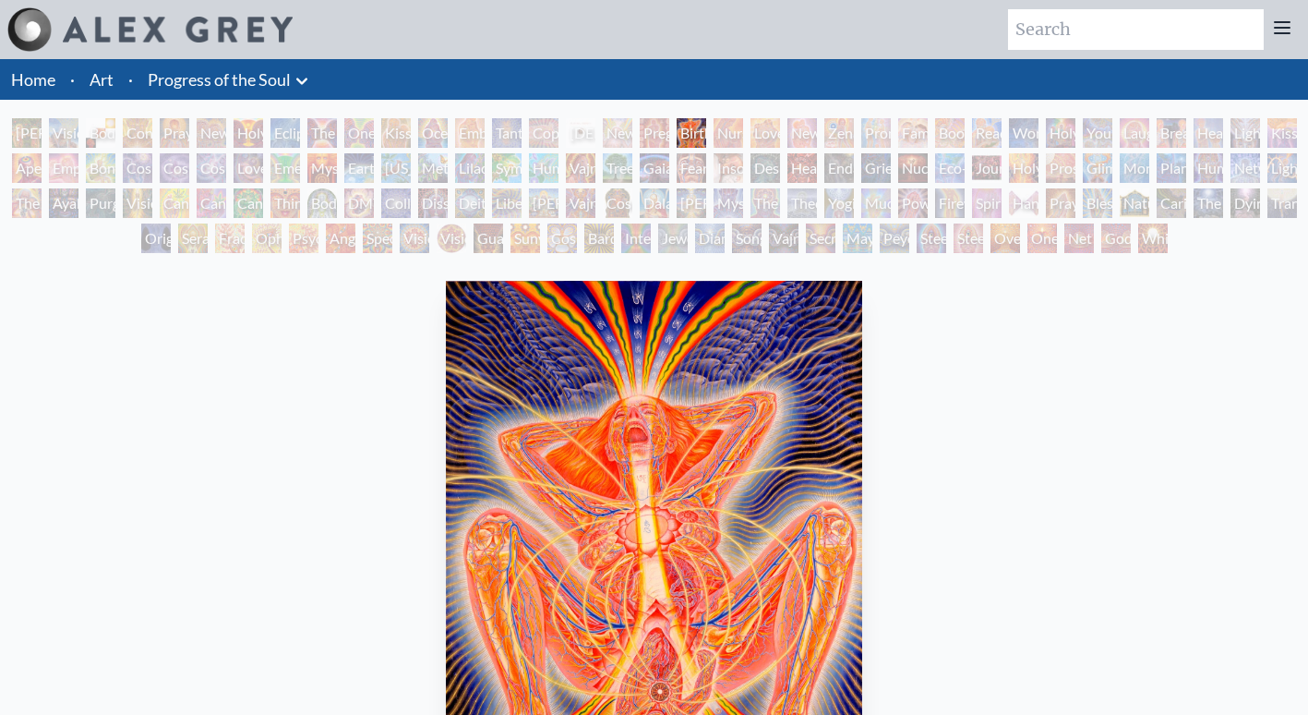
click at [1271, 25] on icon at bounding box center [1282, 28] width 22 height 22
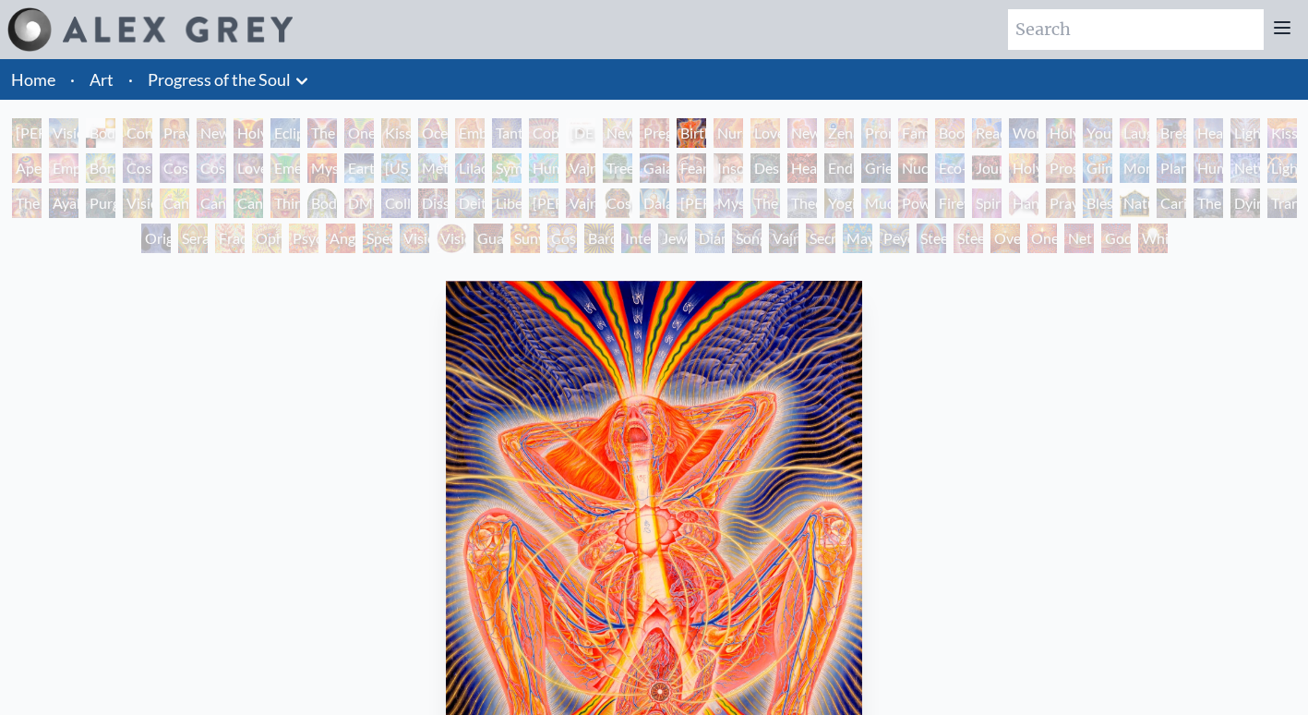
click at [48, 85] on link "Home" at bounding box center [33, 79] width 44 height 20
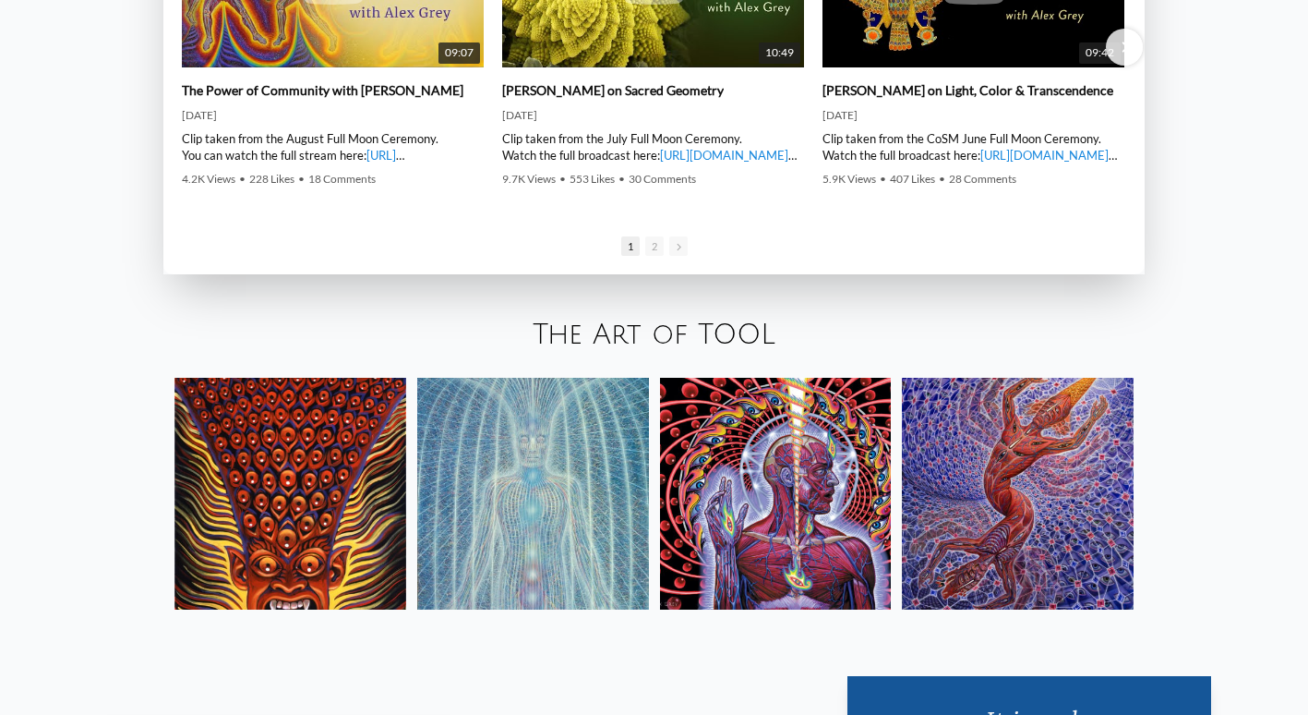
scroll to position [3183, 0]
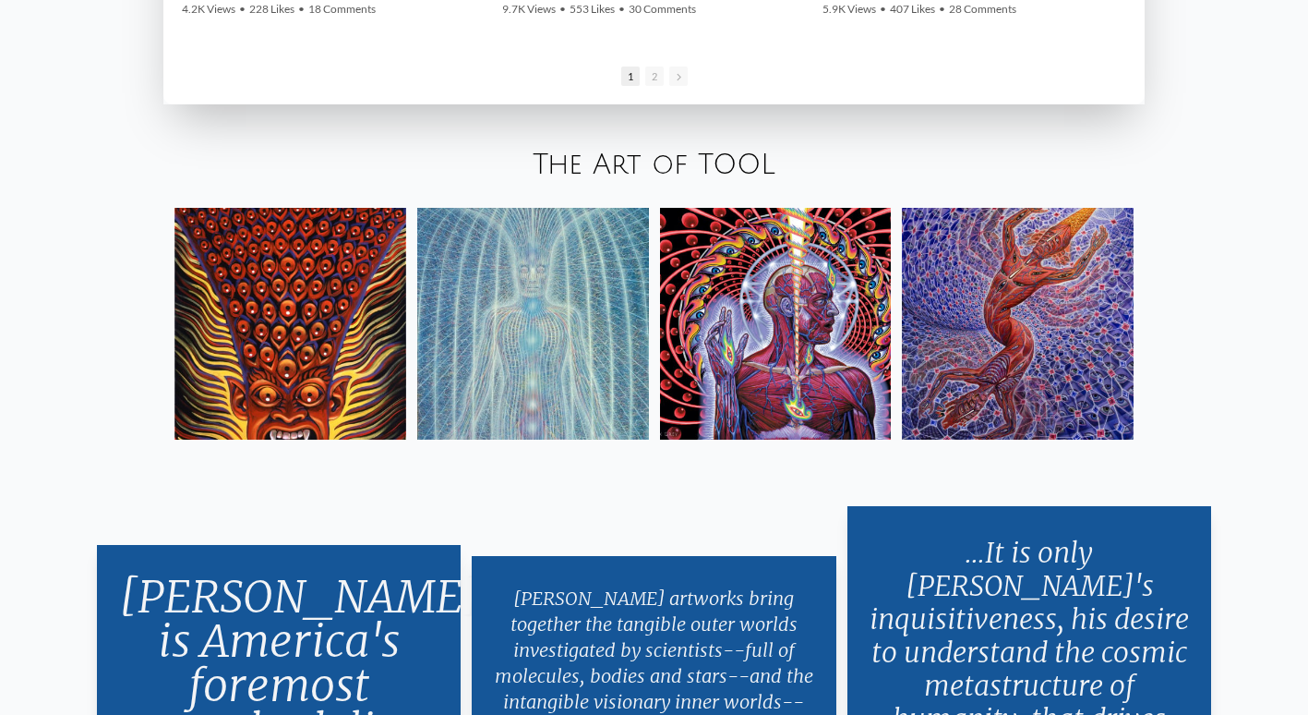
click at [278, 293] on img at bounding box center [291, 324] width 232 height 232
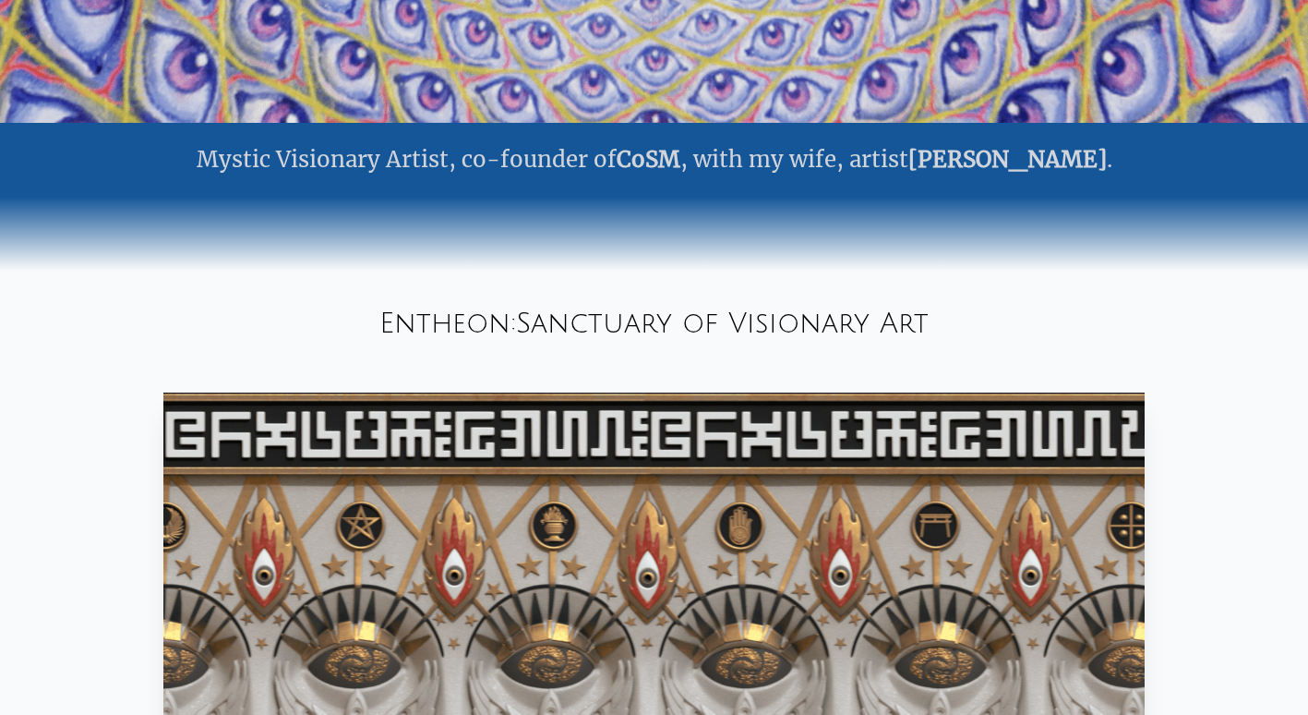
scroll to position [0, 0]
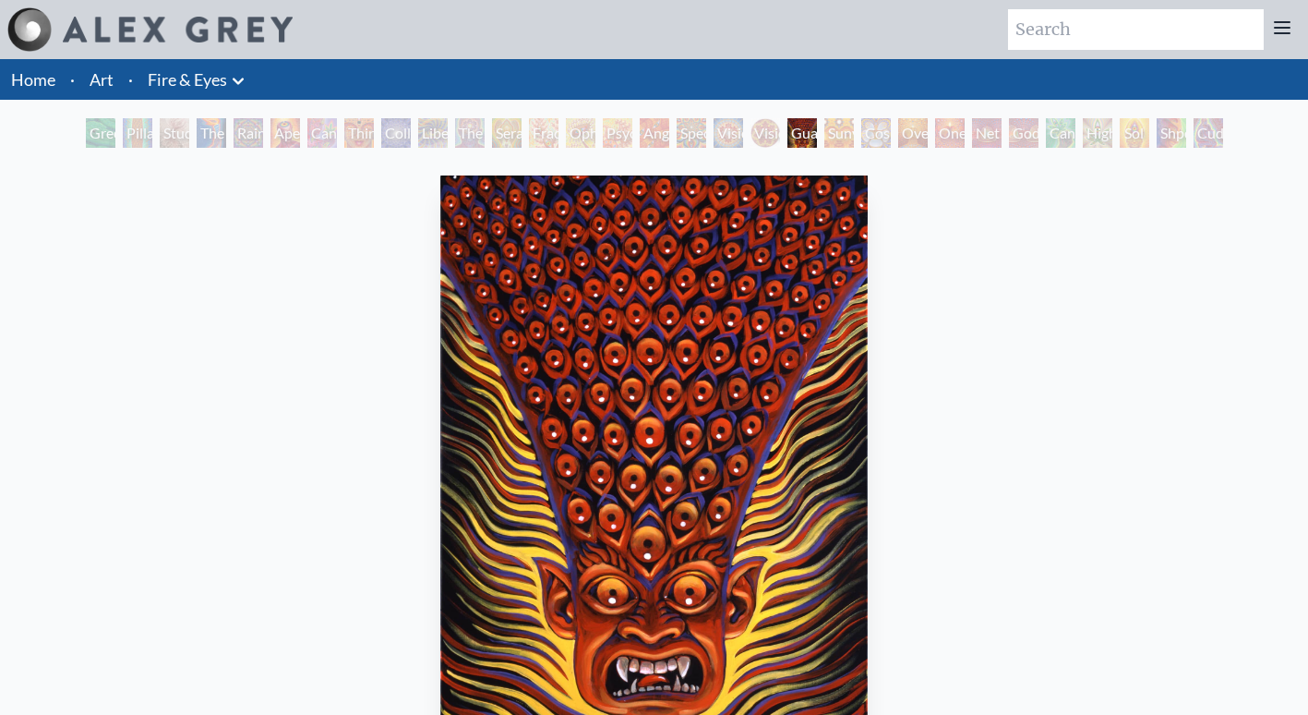
click at [115, 134] on div "Green Hand" at bounding box center [101, 133] width 30 height 30
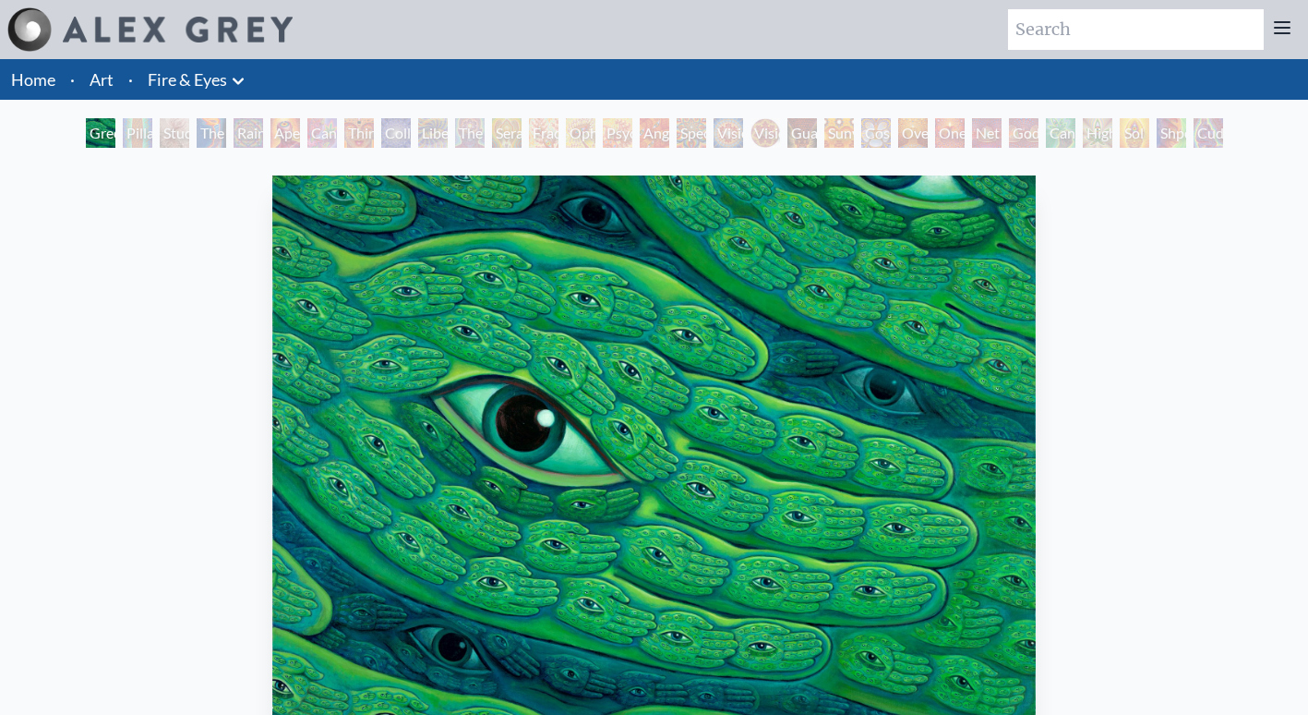
click at [163, 131] on div "Study for the Great Turn" at bounding box center [175, 133] width 30 height 30
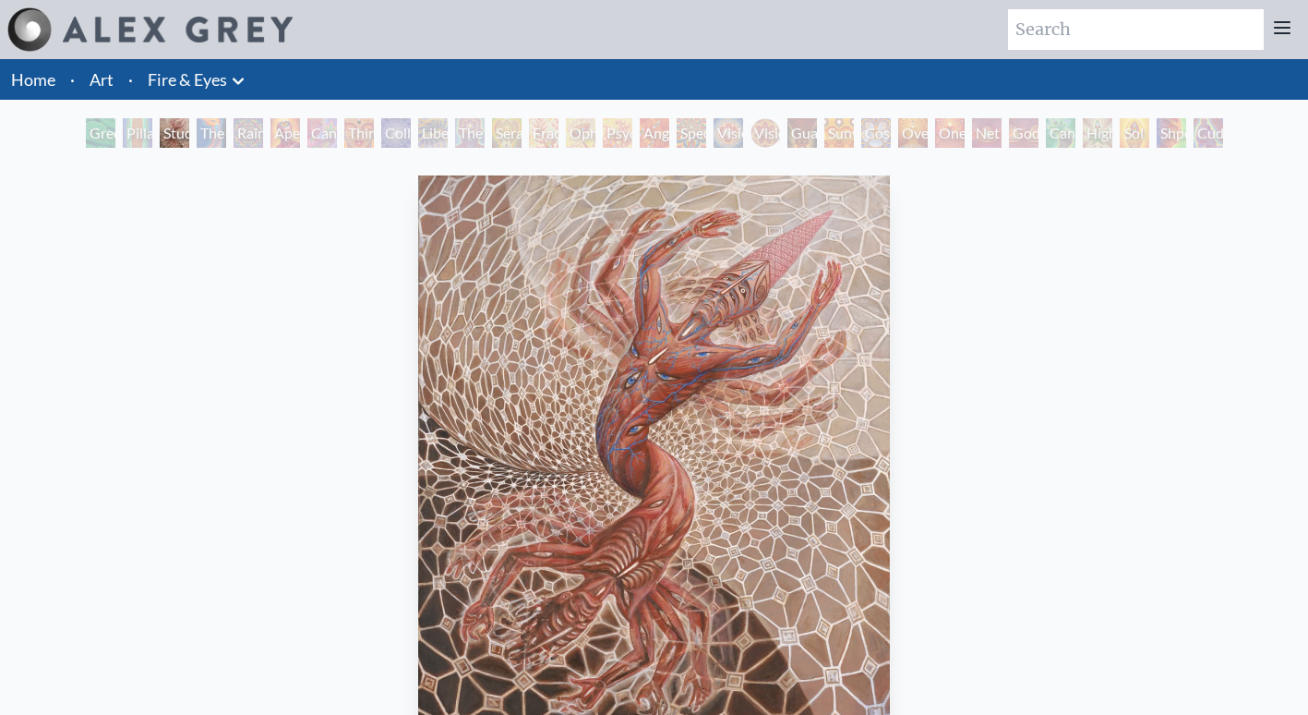
click at [234, 132] on div "Rainbow Eye Ripple" at bounding box center [249, 133] width 30 height 30
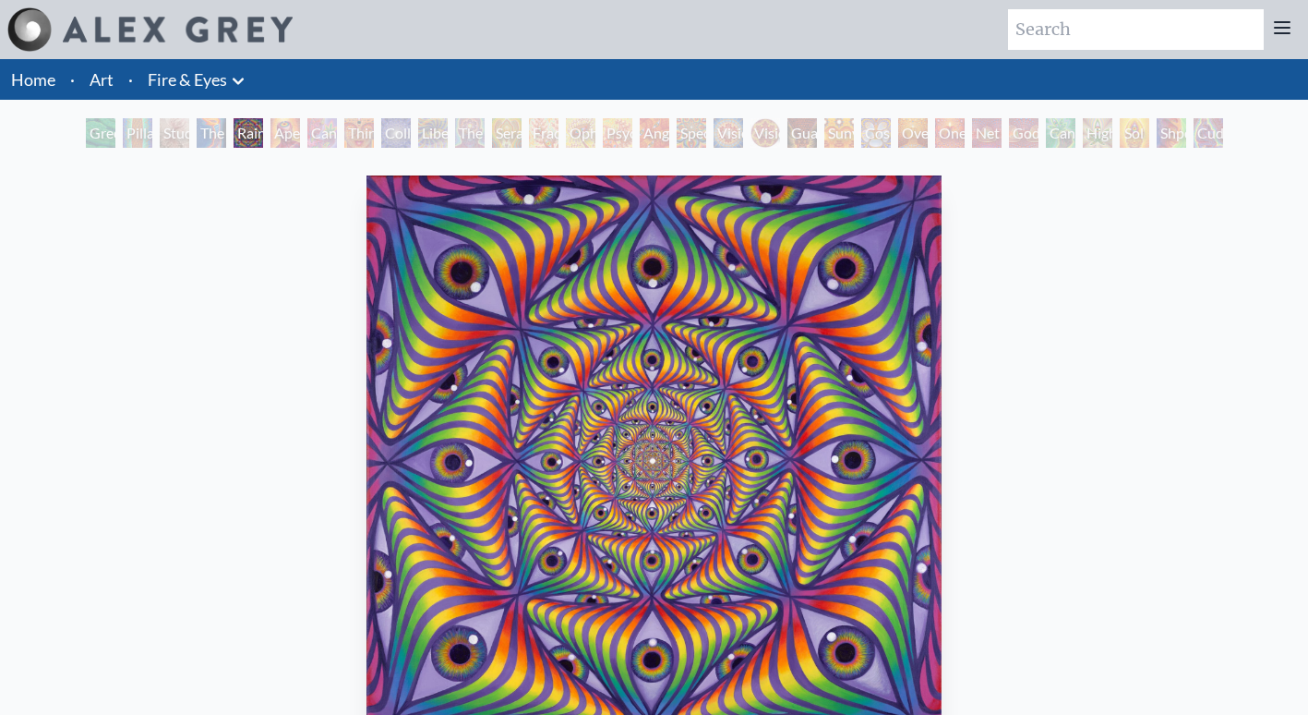
click at [337, 135] on div "Cannabis Sutra" at bounding box center [322, 133] width 30 height 30
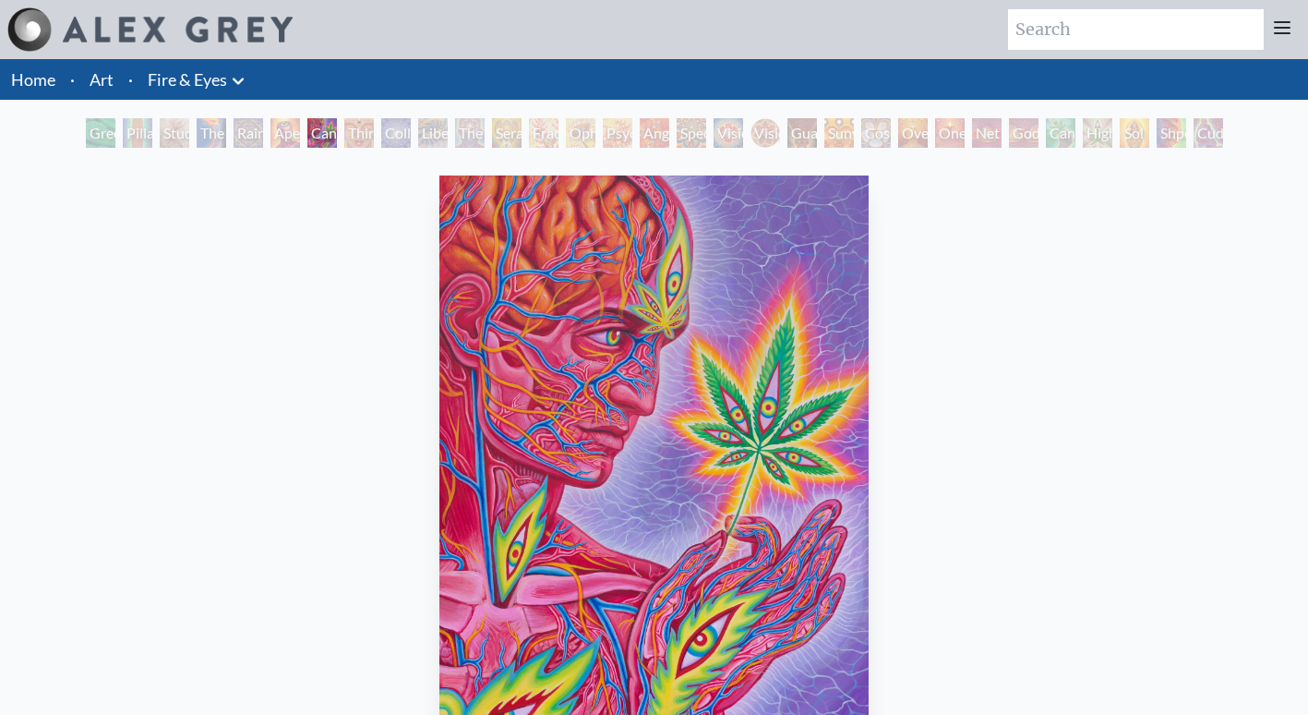
click at [374, 133] on div "Third Eye Tears of Joy" at bounding box center [359, 133] width 30 height 30
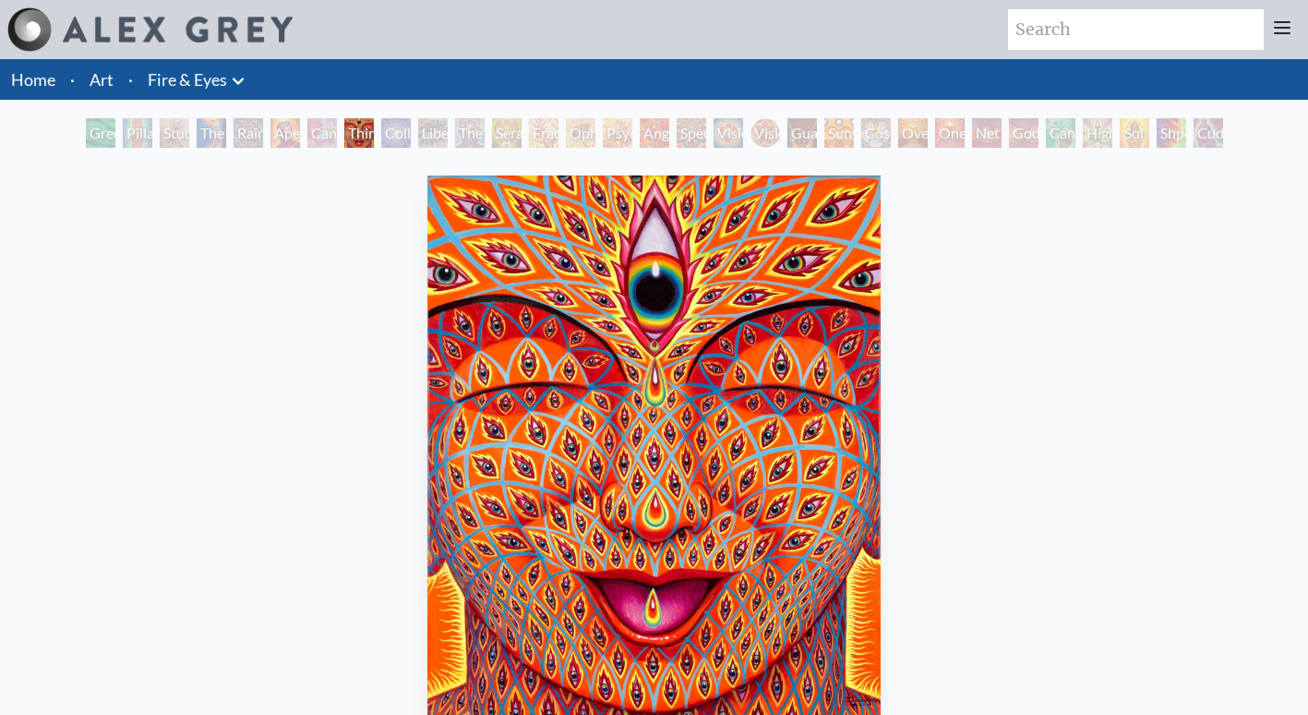
click at [448, 134] on div "Liberation Through Seeing" at bounding box center [433, 133] width 30 height 30
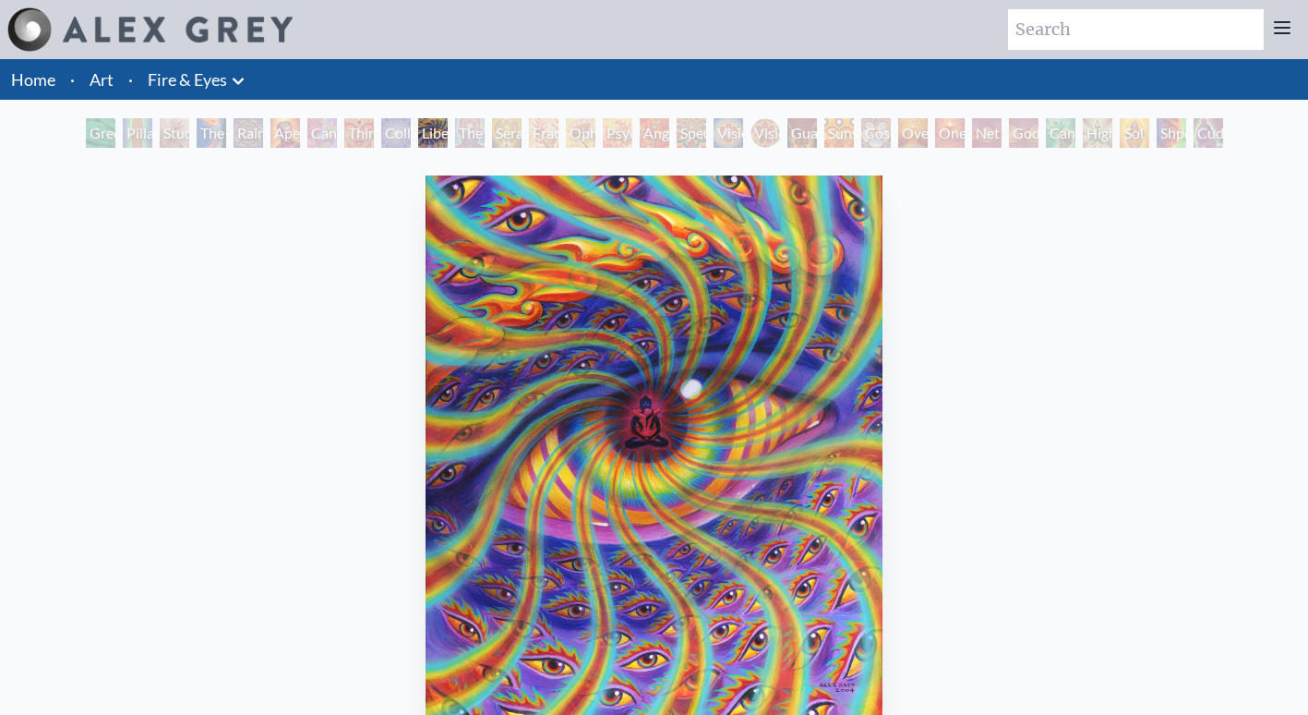
click at [536, 132] on div "Fractal Eyes" at bounding box center [544, 133] width 30 height 30
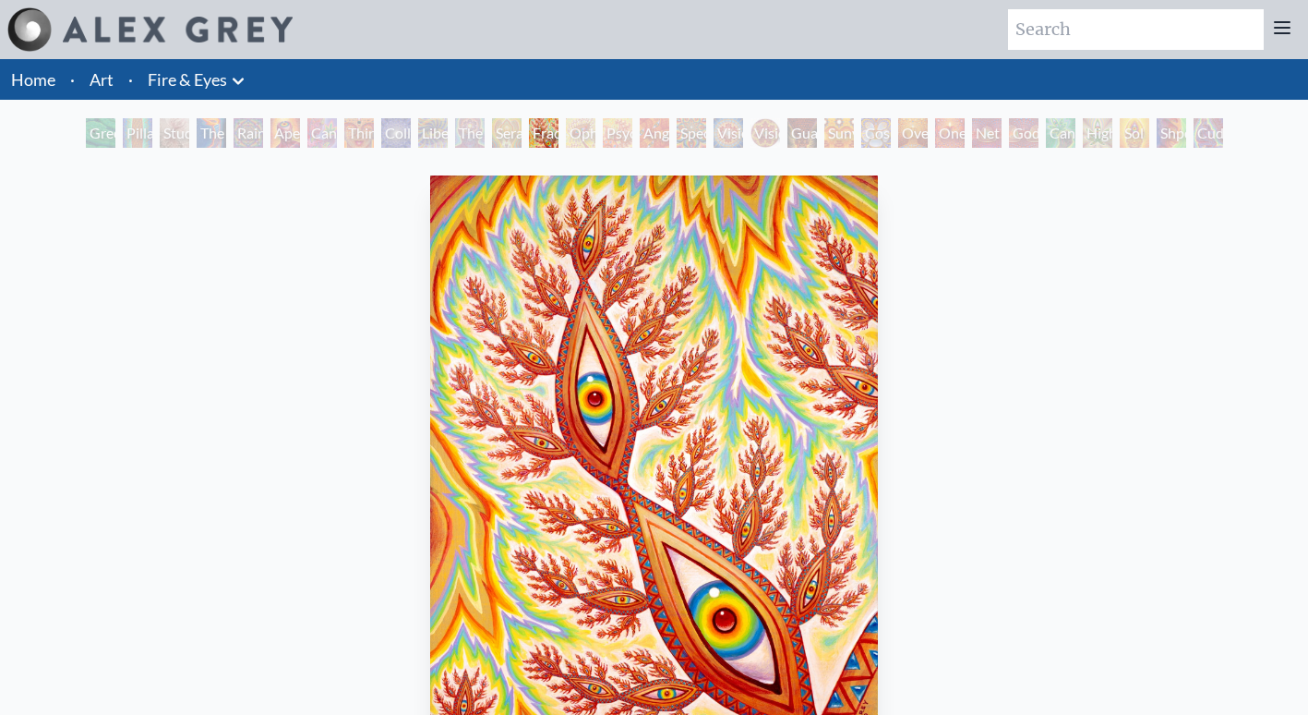
click at [614, 125] on div "Psychomicrograph of a Fractal Paisley Cherub Feather Tip" at bounding box center [618, 133] width 30 height 30
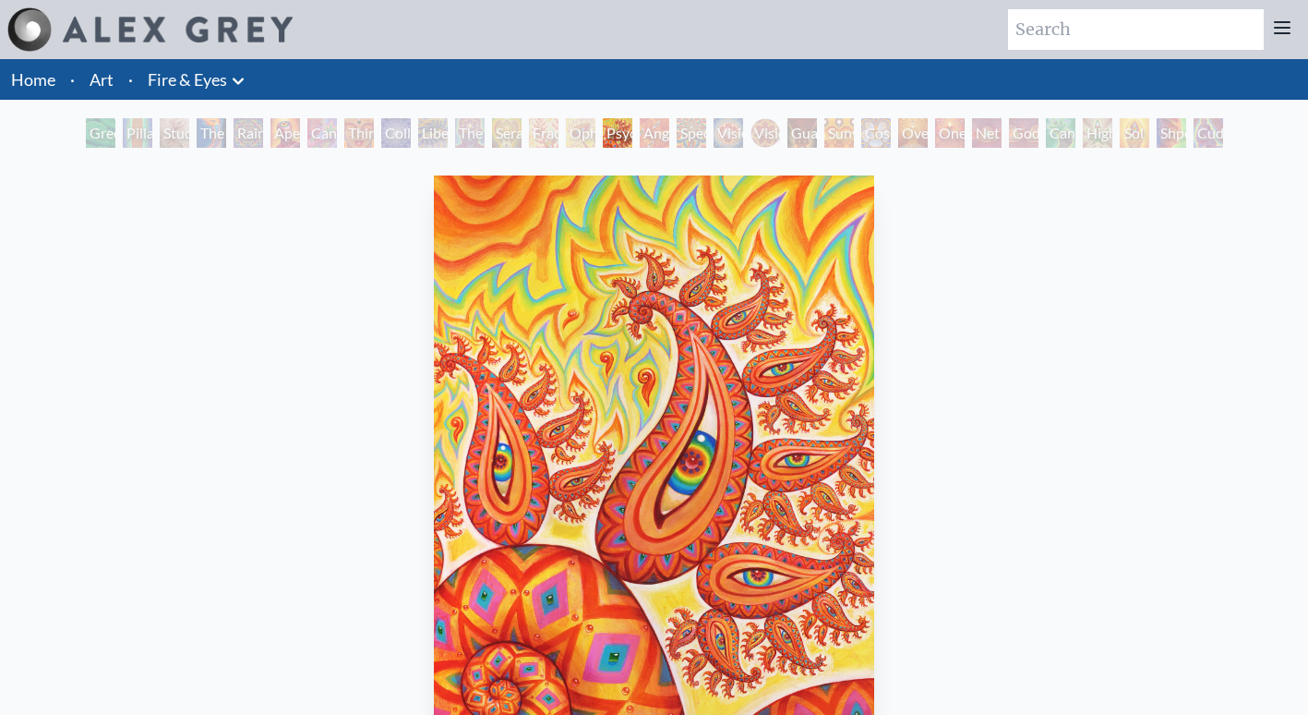
click at [743, 126] on div "Vision Crystal" at bounding box center [729, 133] width 30 height 30
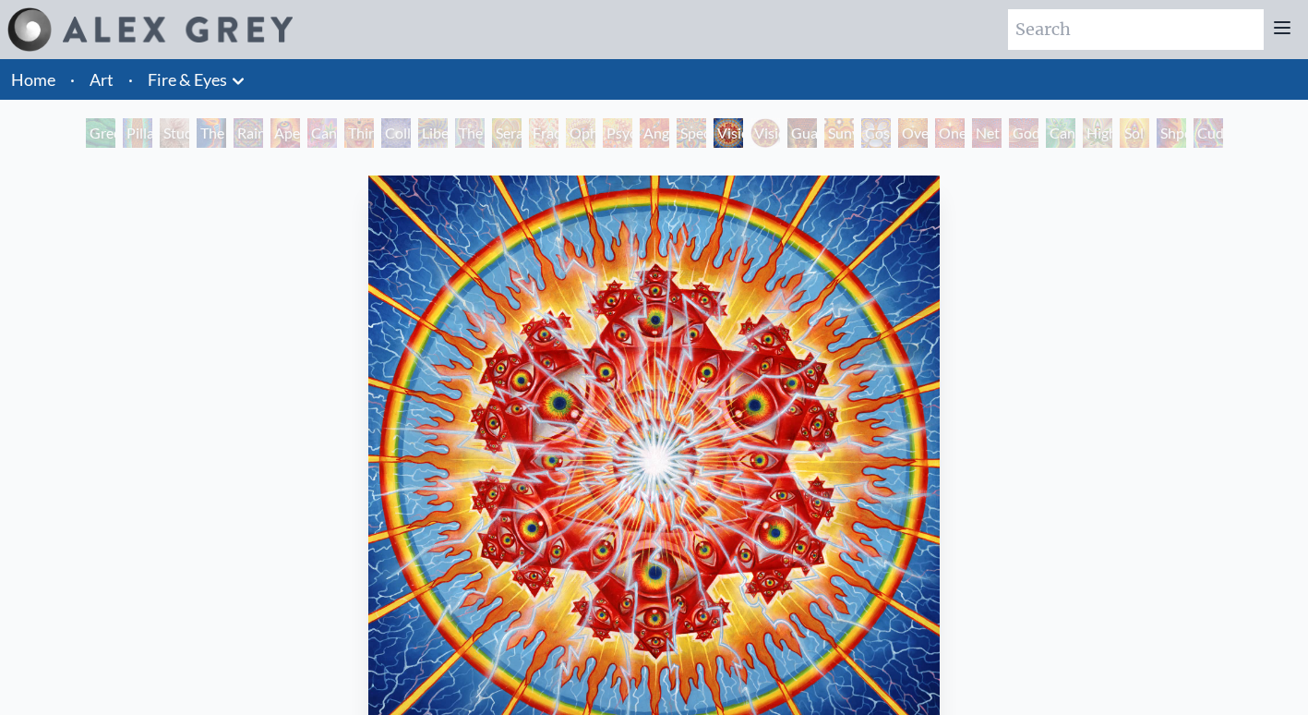
click at [817, 132] on div "Guardian of Infinite Vision" at bounding box center [803, 133] width 30 height 30
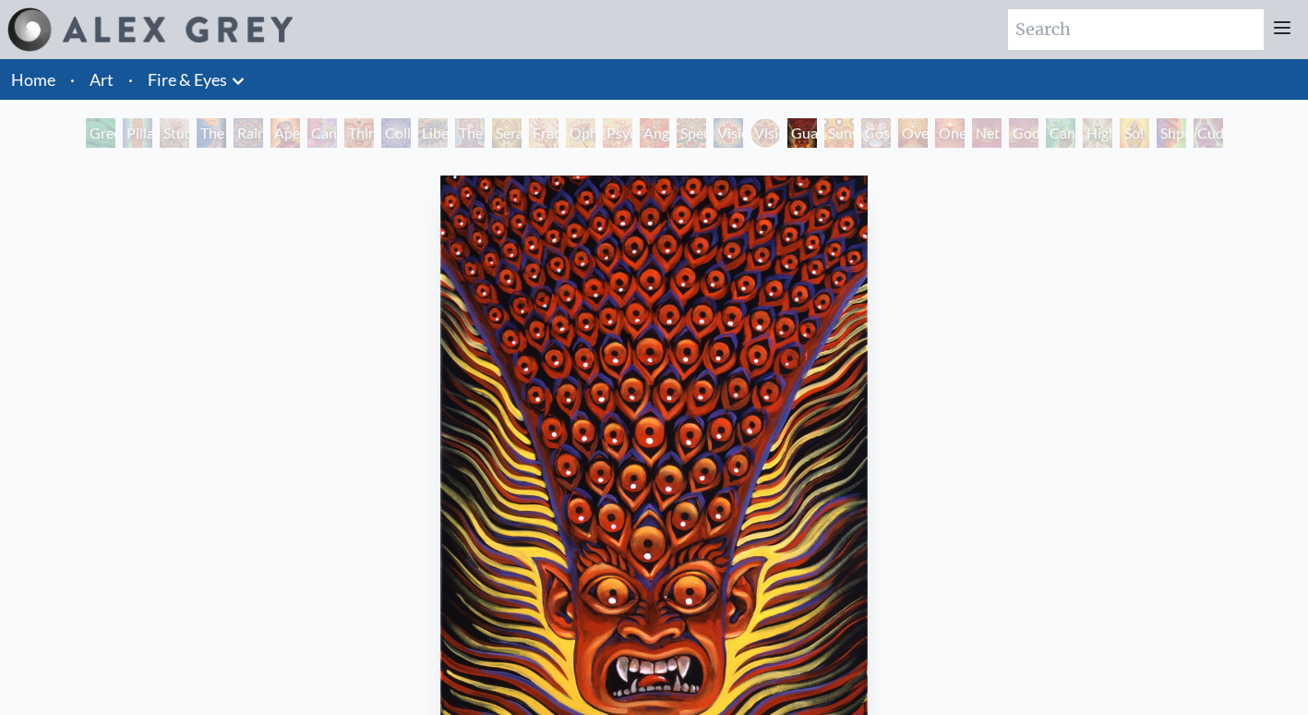
click at [912, 135] on div "Oversoul" at bounding box center [913, 133] width 30 height 30
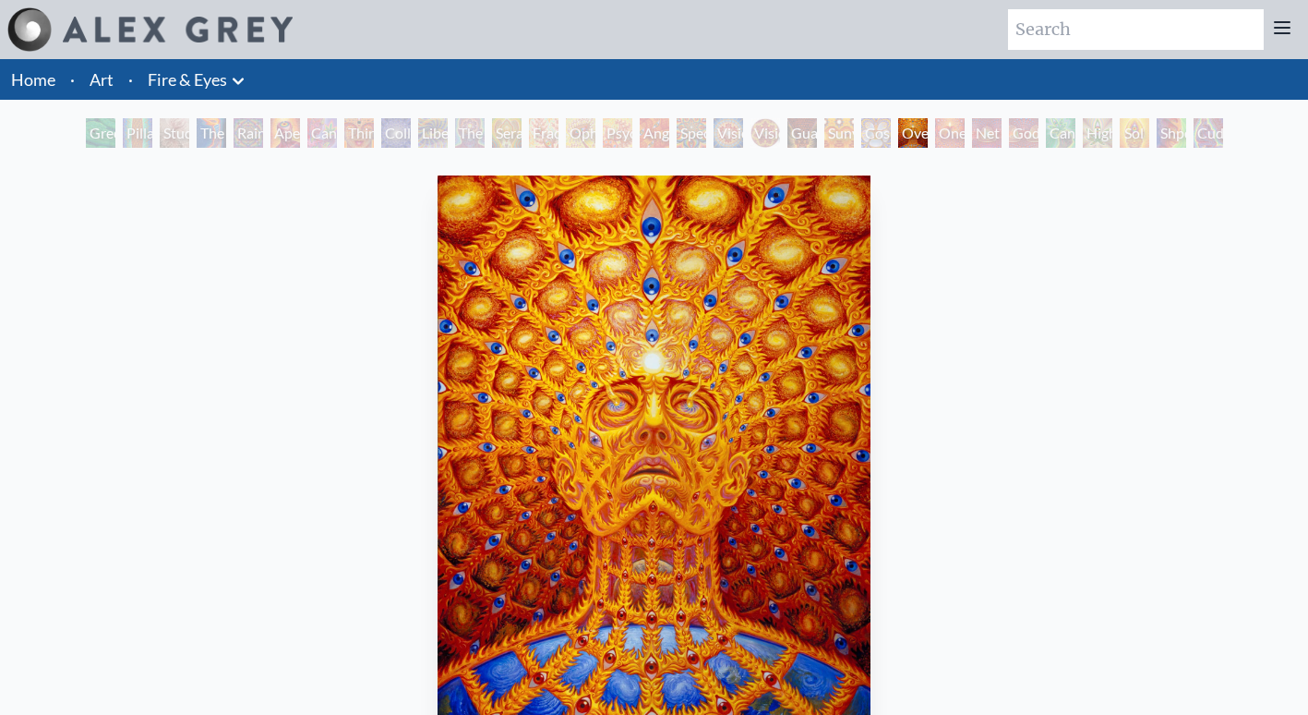
click at [988, 135] on div "Net of Being" at bounding box center [987, 133] width 30 height 30
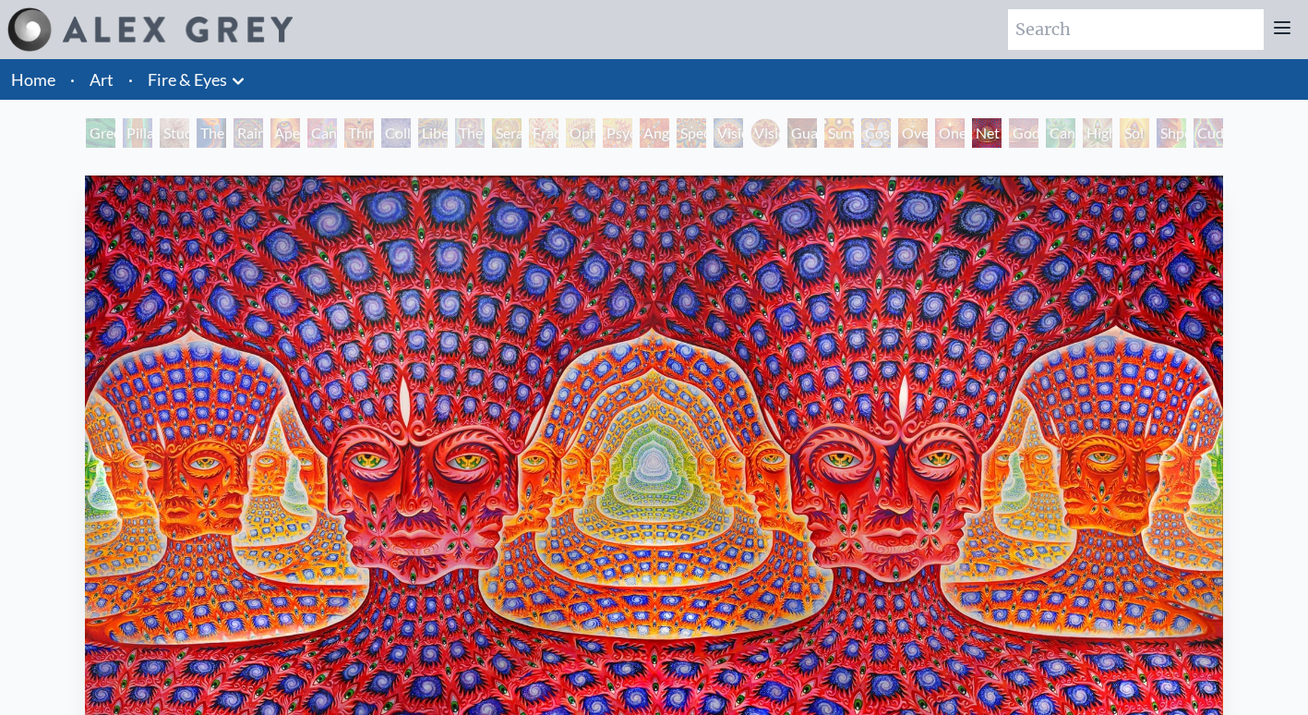
click at [1070, 138] on div "Cannafist" at bounding box center [1061, 133] width 30 height 30
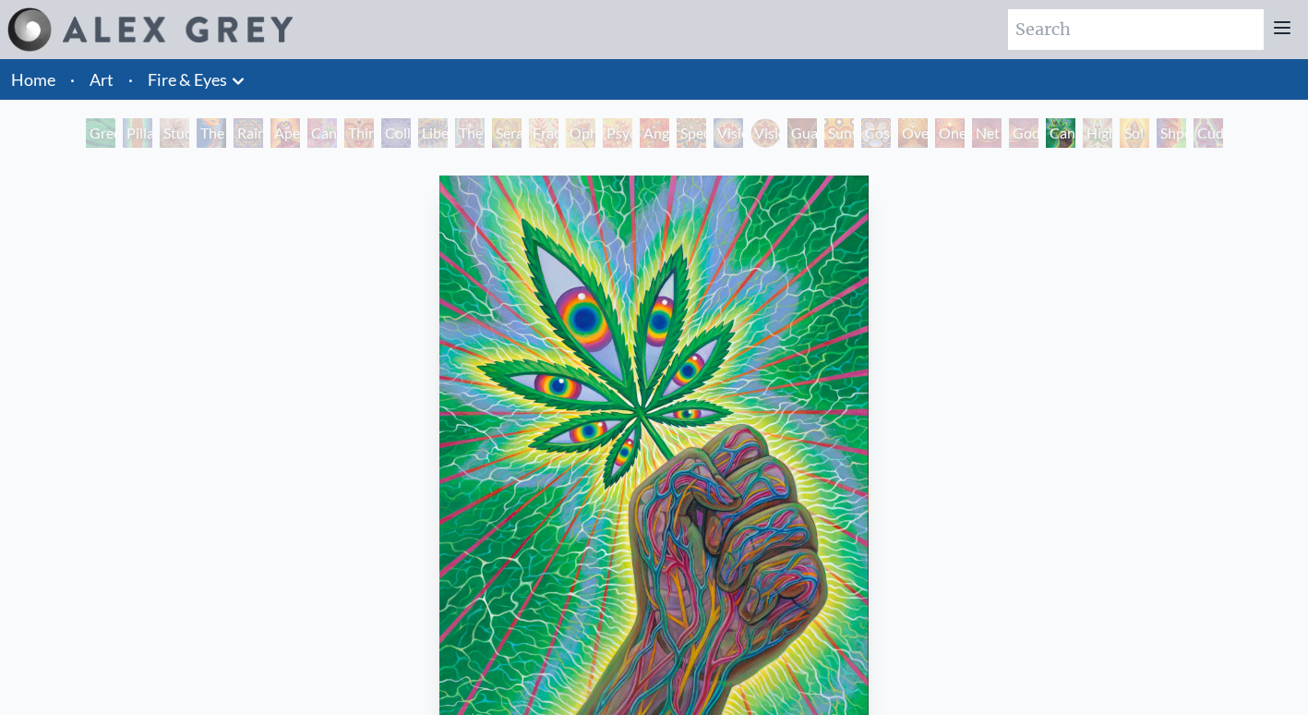
click at [1113, 131] on div "Higher Vision" at bounding box center [1098, 133] width 30 height 30
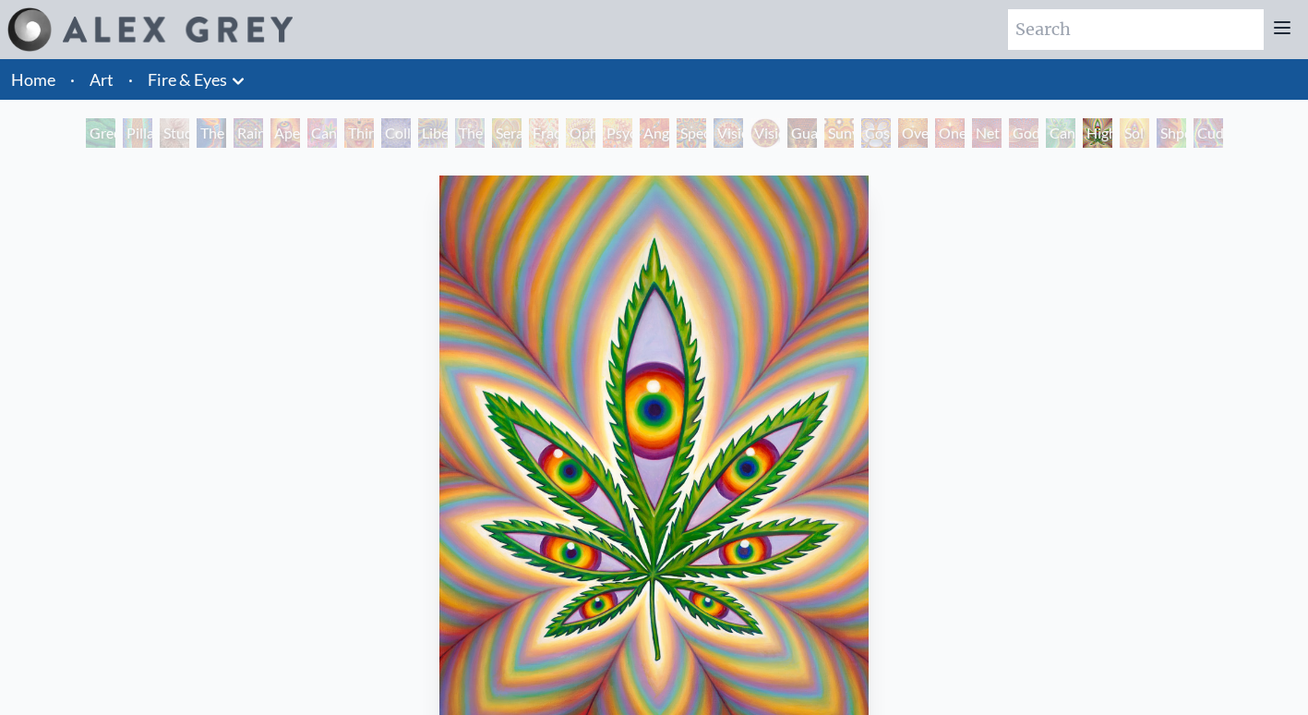
click at [1162, 133] on div "Shpongled" at bounding box center [1172, 133] width 30 height 30
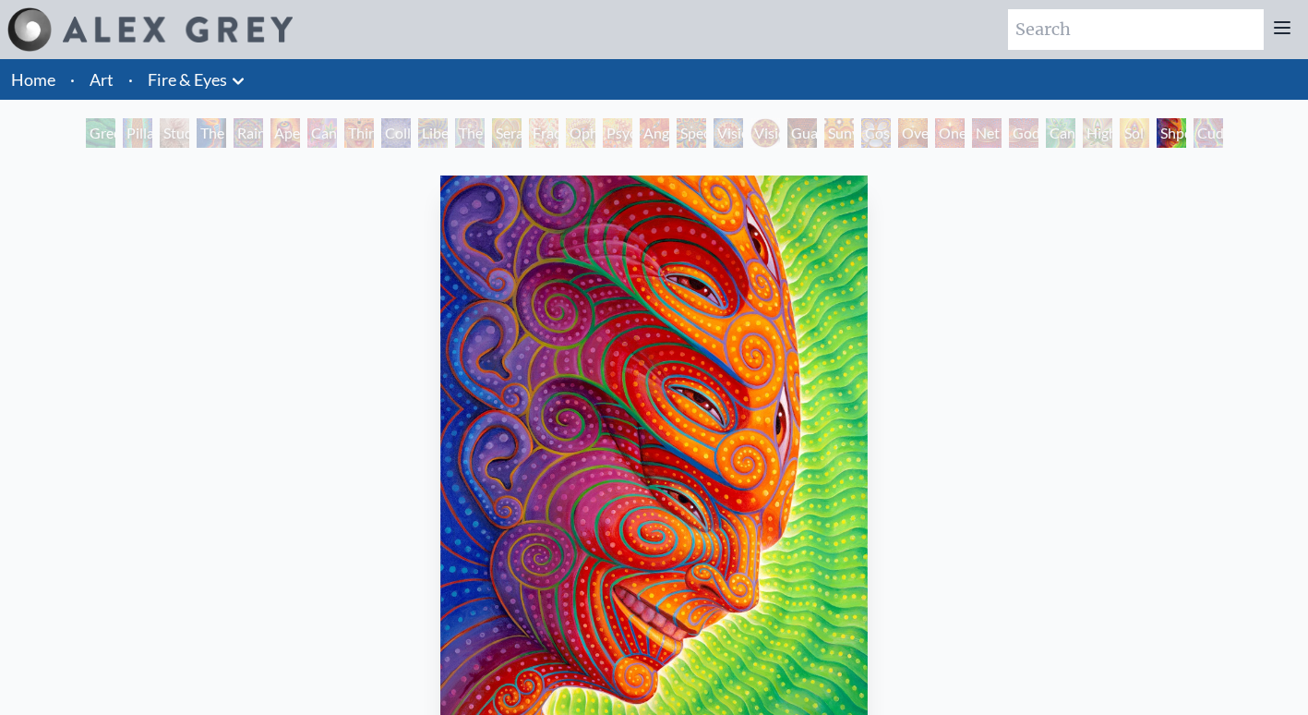
click at [1194, 131] on div "Cuddle" at bounding box center [1209, 133] width 30 height 30
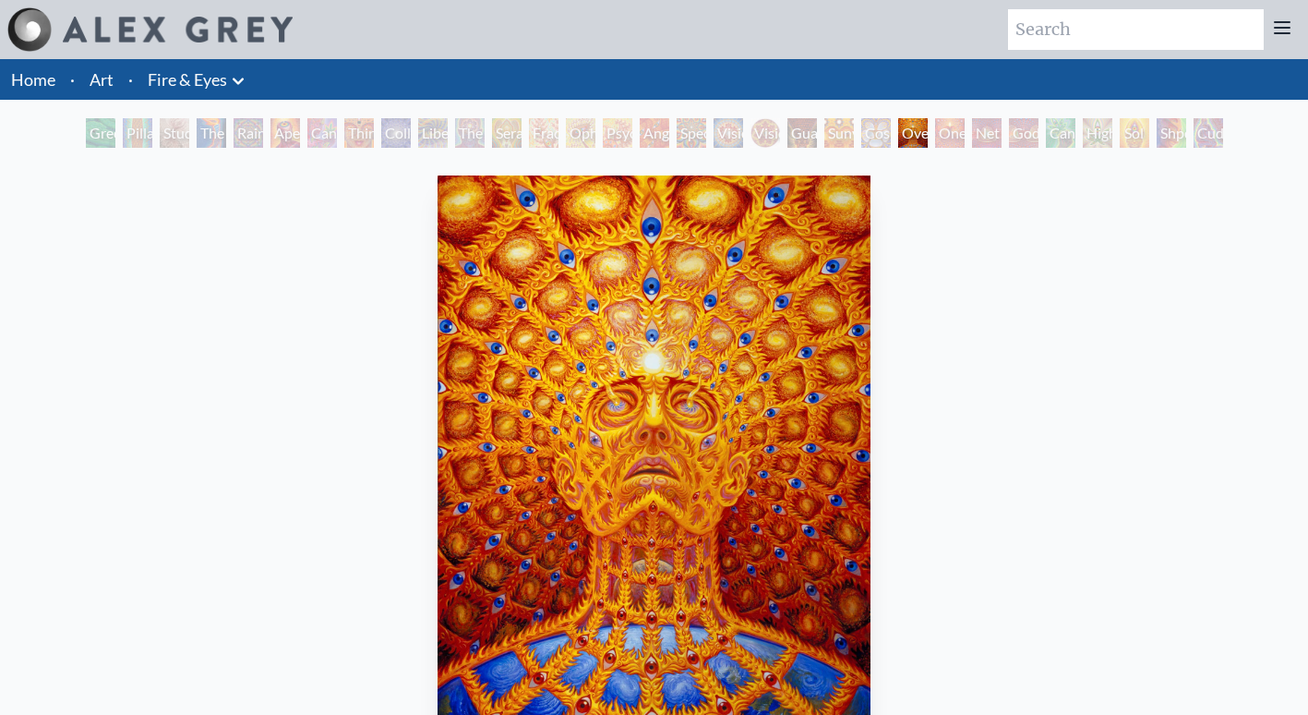
click at [30, 90] on li "Home" at bounding box center [31, 79] width 63 height 41
click at [103, 78] on link "Art" at bounding box center [102, 79] width 24 height 26
